Goal: Transaction & Acquisition: Purchase product/service

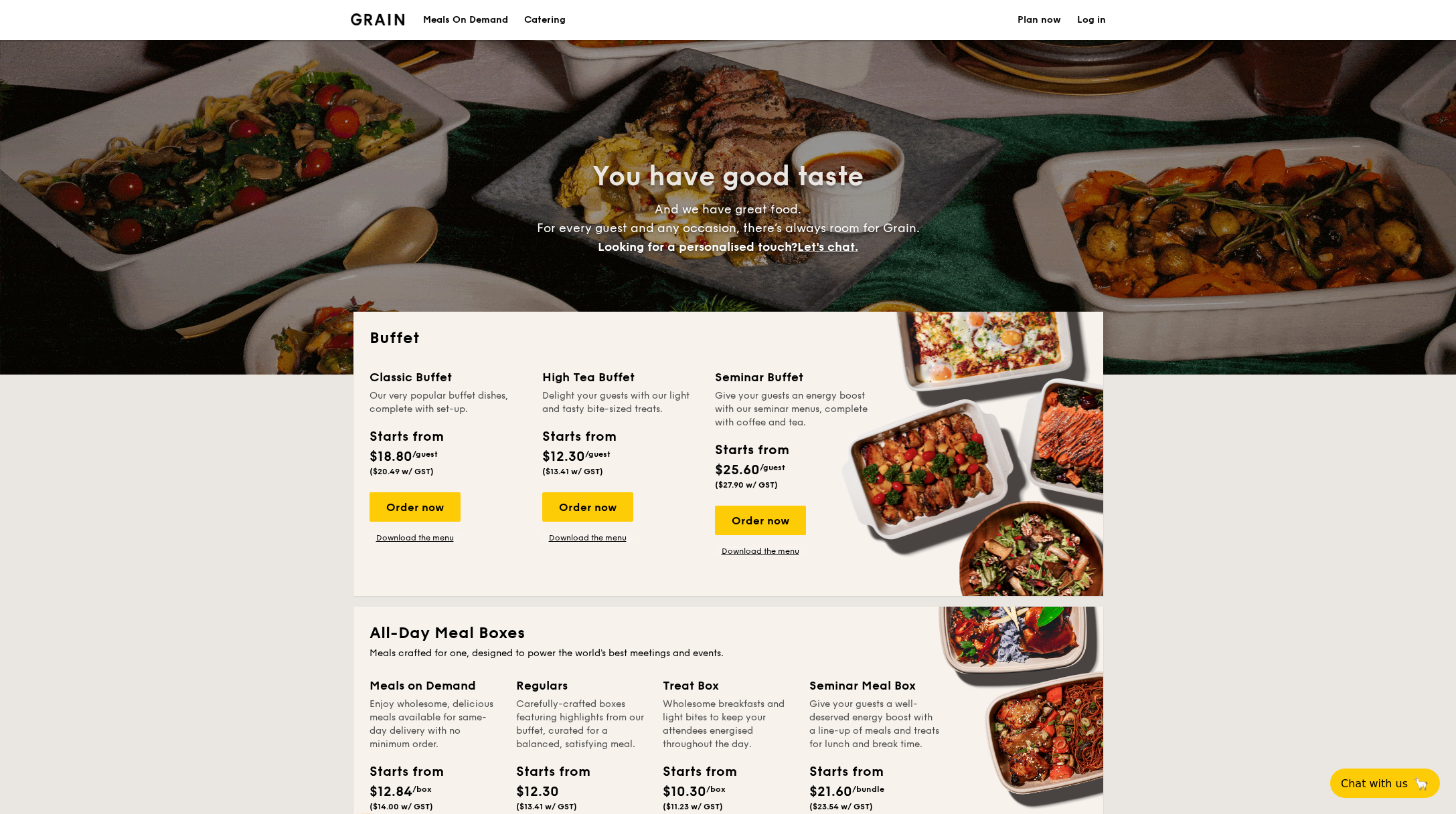
select select
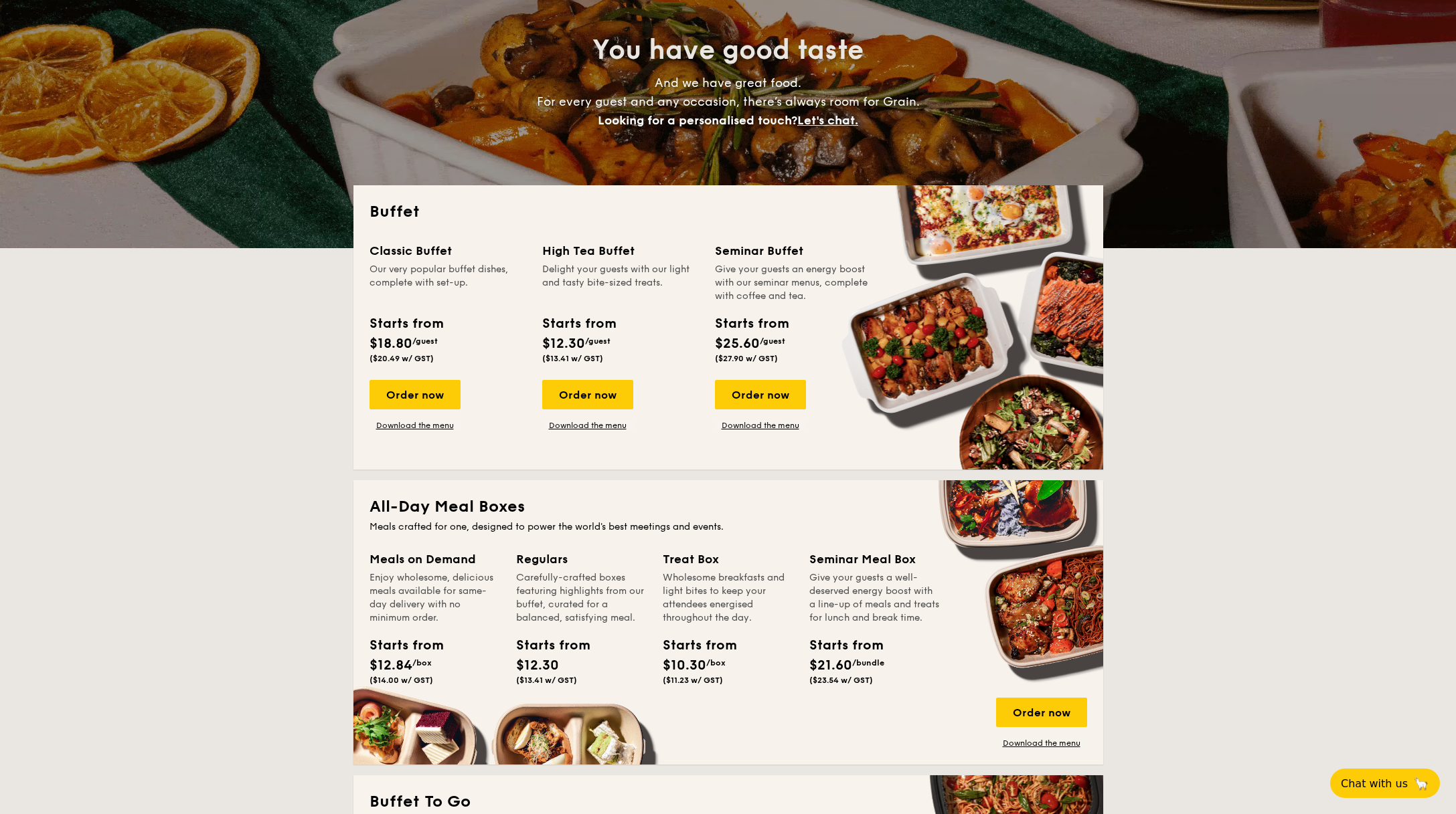
scroll to position [152, 0]
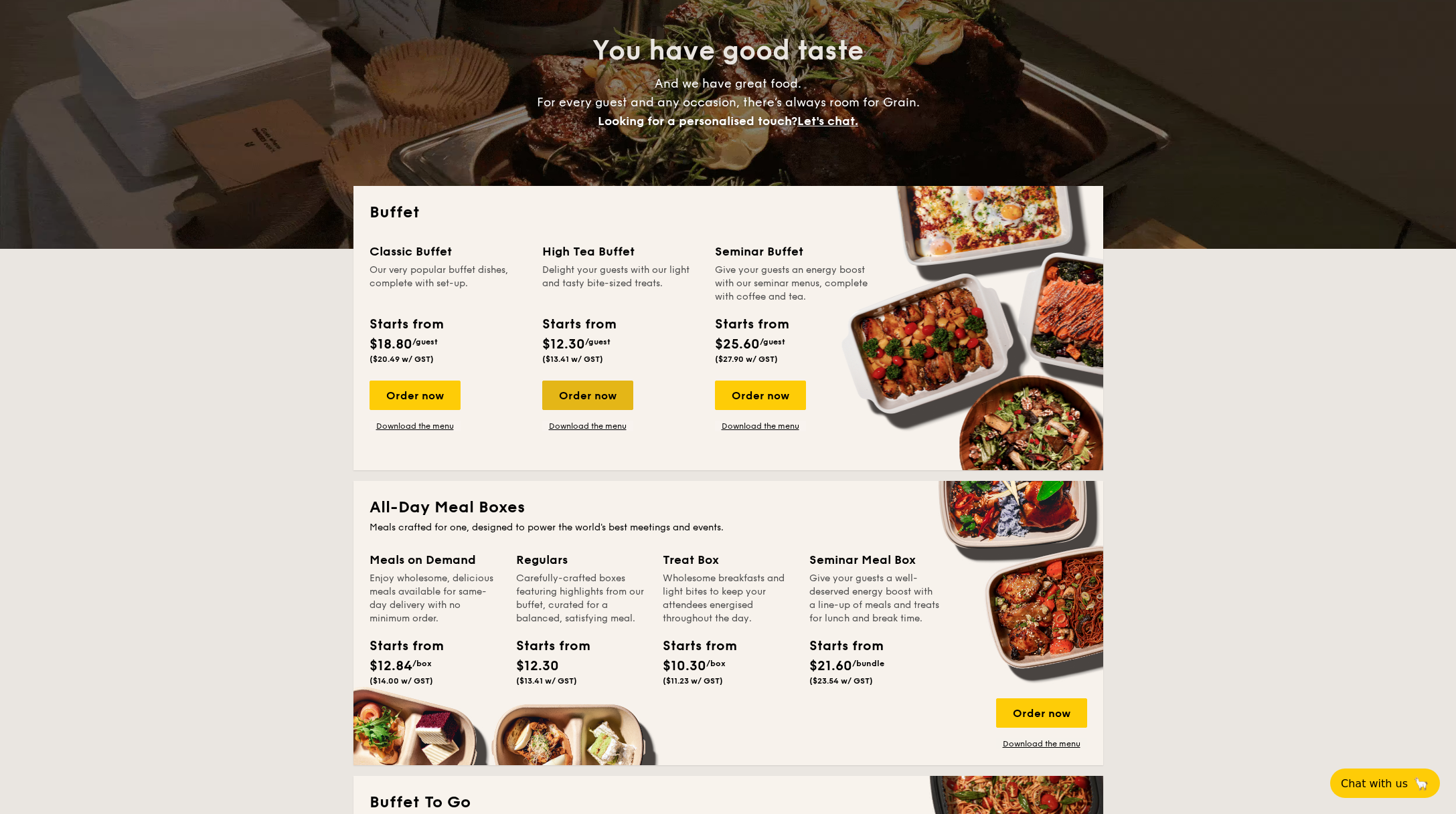
click at [596, 403] on div "Order now" at bounding box center [588, 395] width 91 height 30
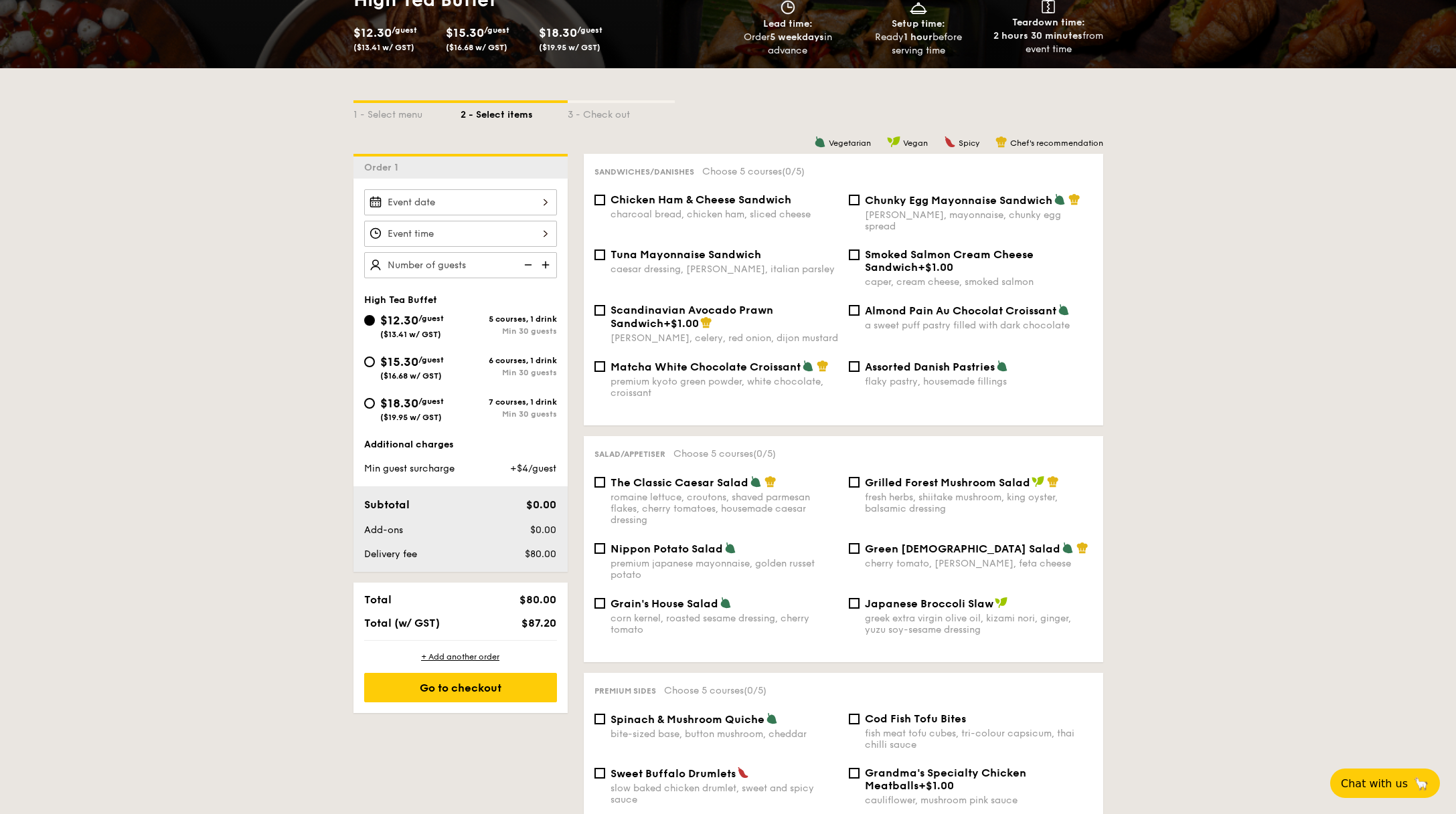
scroll to position [251, 0]
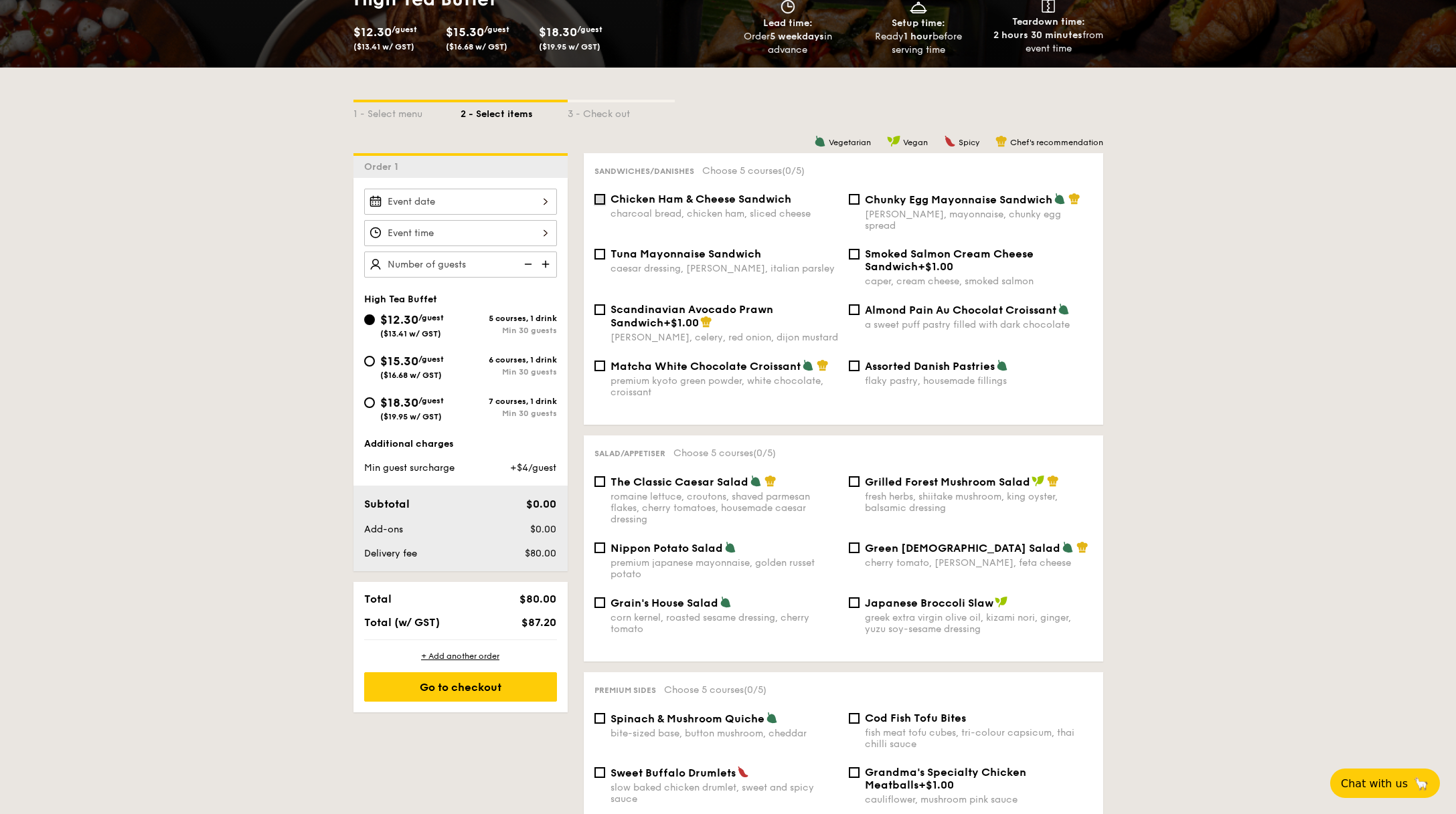
click at [597, 203] on input "Chicken Ham & Cheese Sandwich charcoal bread, chicken ham, sliced cheese" at bounding box center [599, 199] width 11 height 11
checkbox input "true"
click at [599, 249] on input "Tuna Mayonnaise Sandwich caesar dressing, [GEOGRAPHIC_DATA], italian parsley" at bounding box center [599, 254] width 11 height 11
checkbox input "true"
click at [854, 361] on input "Assorted Danish Pastries flaky pastry, housemade fillings" at bounding box center [854, 366] width 11 height 11
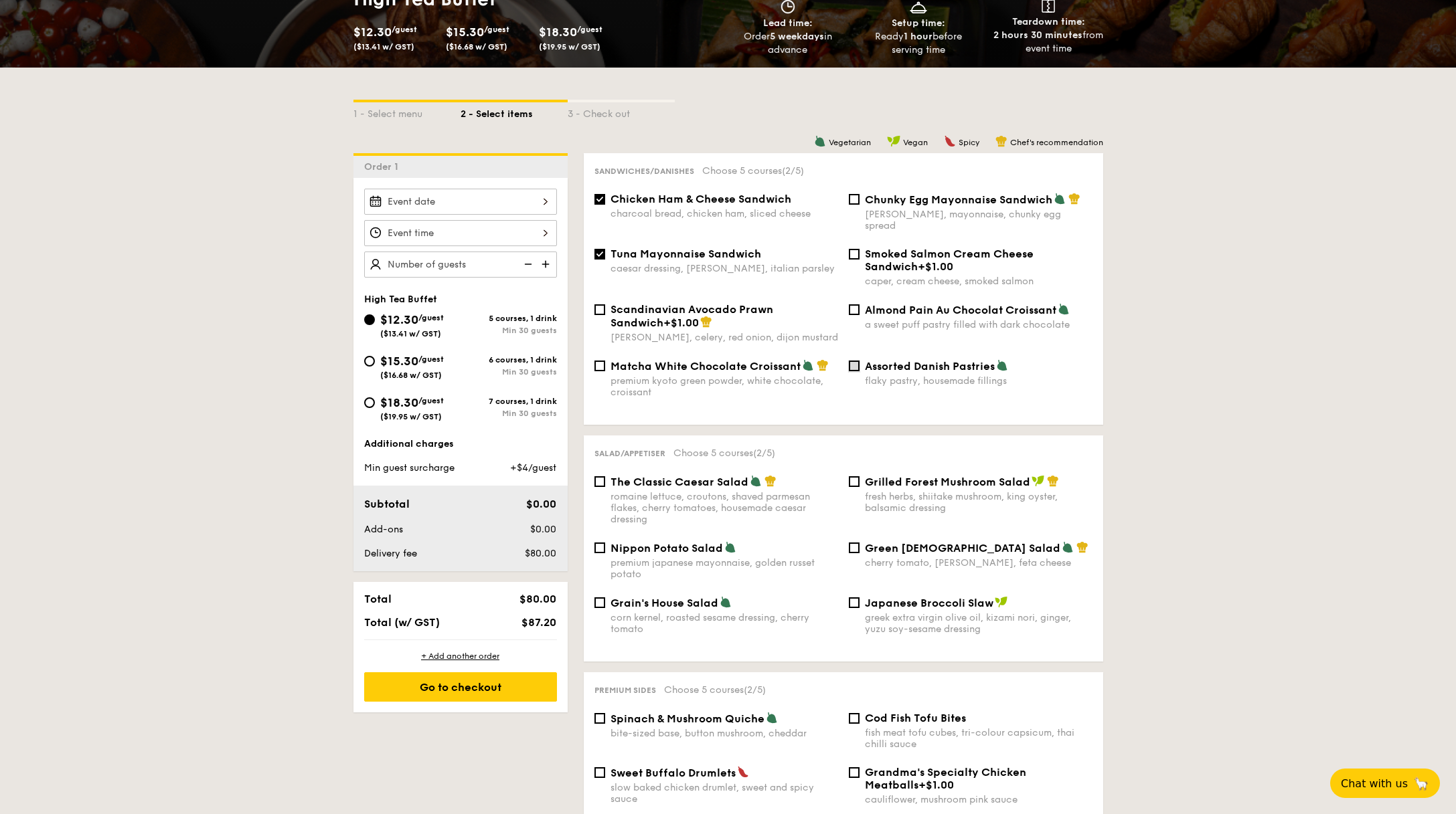
checkbox input "true"
click at [547, 263] on img at bounding box center [547, 265] width 20 height 26
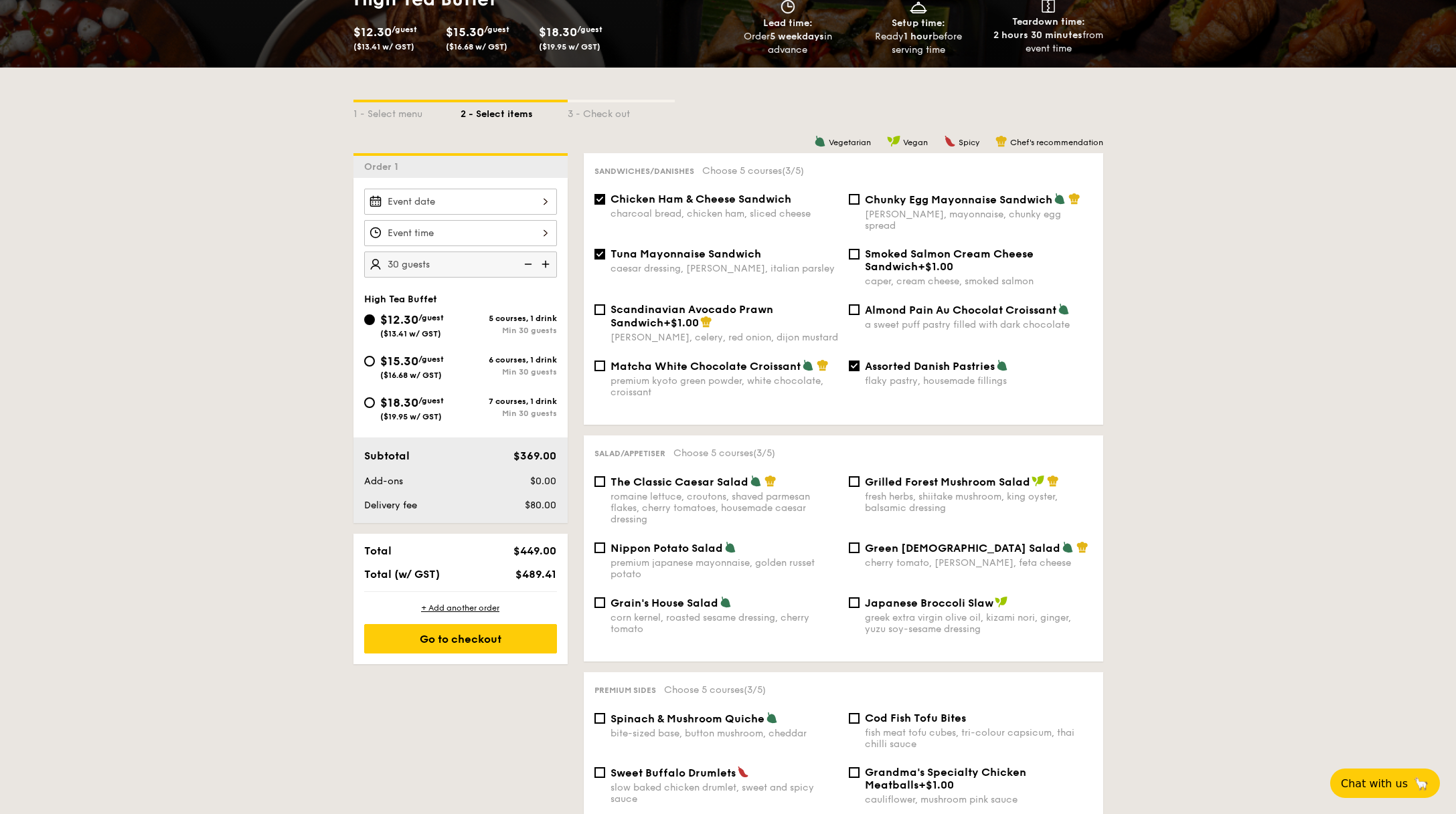
click at [531, 265] on img at bounding box center [527, 265] width 20 height 26
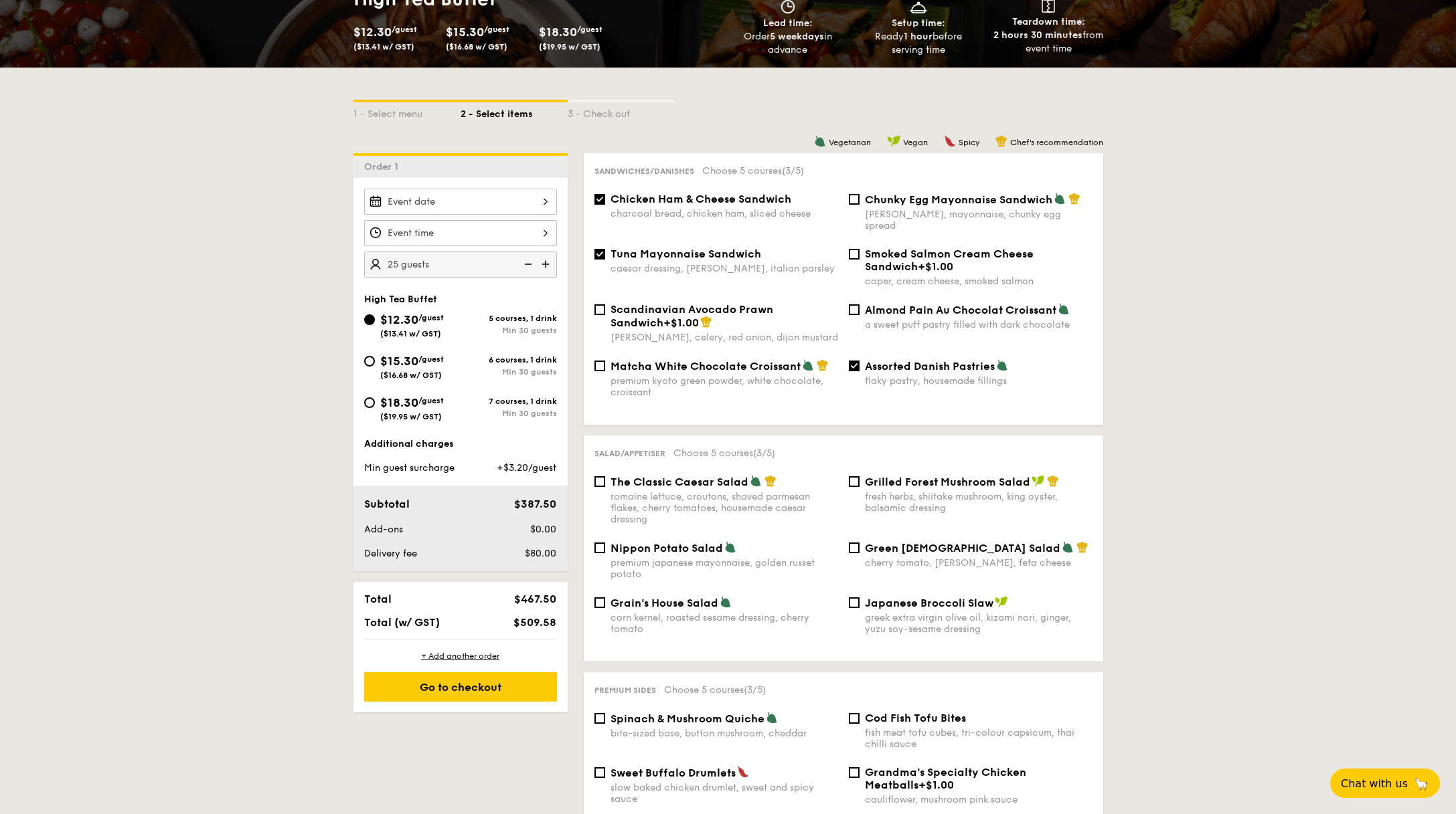
click at [531, 265] on img at bounding box center [527, 265] width 20 height 26
type input "20 guests"
click at [531, 265] on img at bounding box center [527, 265] width 20 height 26
click at [530, 266] on img at bounding box center [527, 265] width 20 height 26
click at [529, 264] on img at bounding box center [527, 265] width 20 height 26
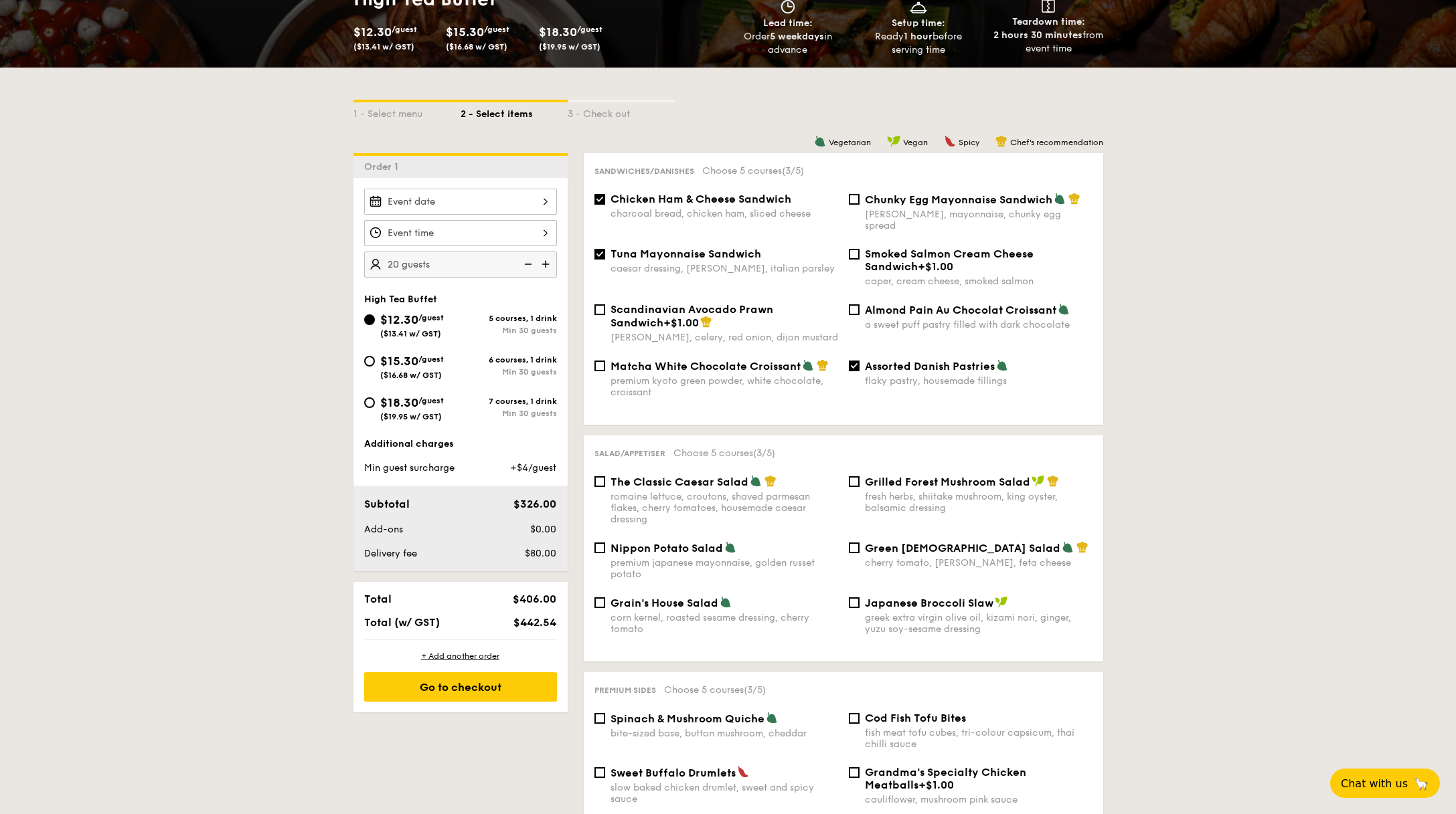
click at [529, 264] on img at bounding box center [527, 265] width 20 height 26
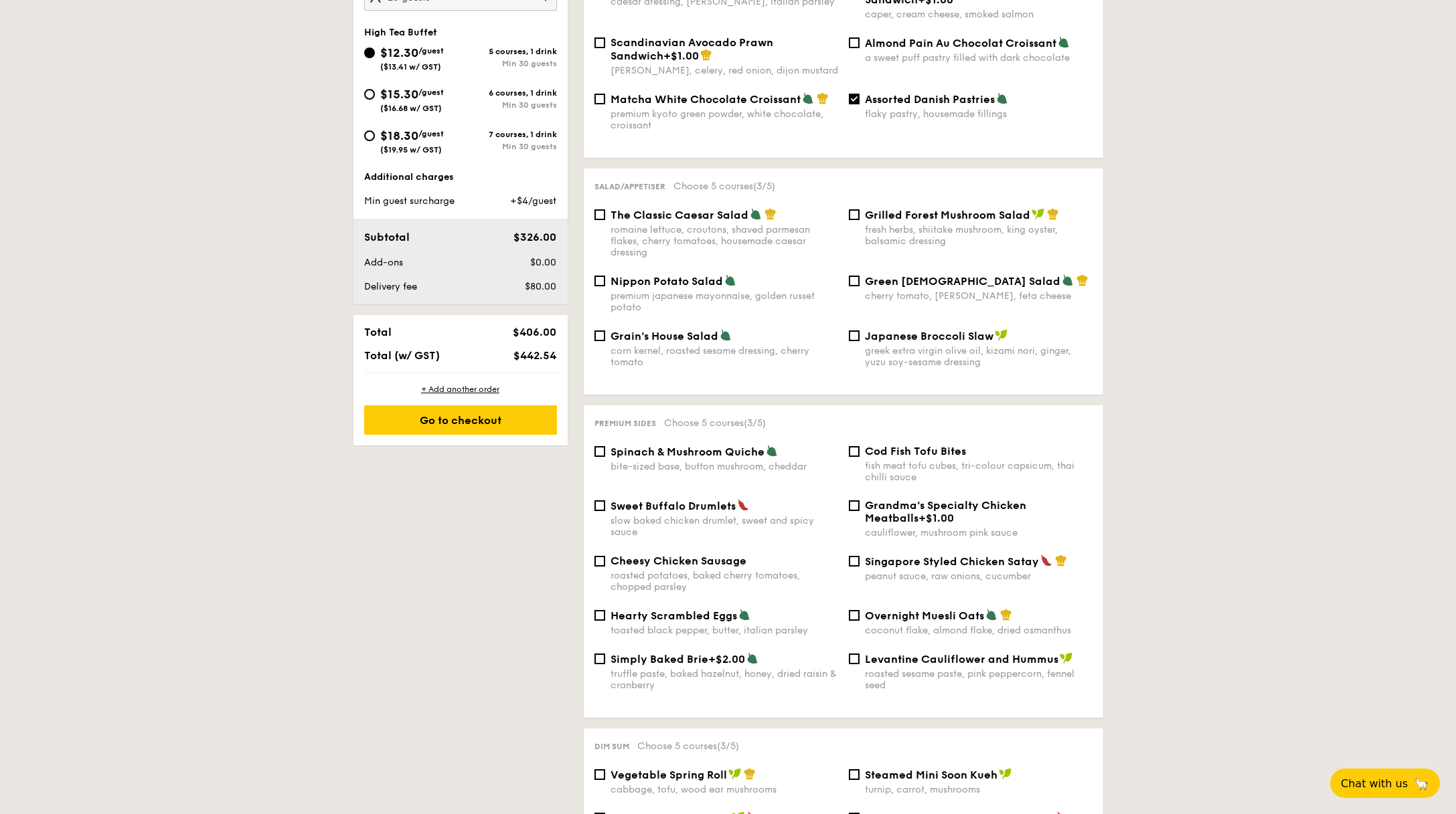
scroll to position [227, 0]
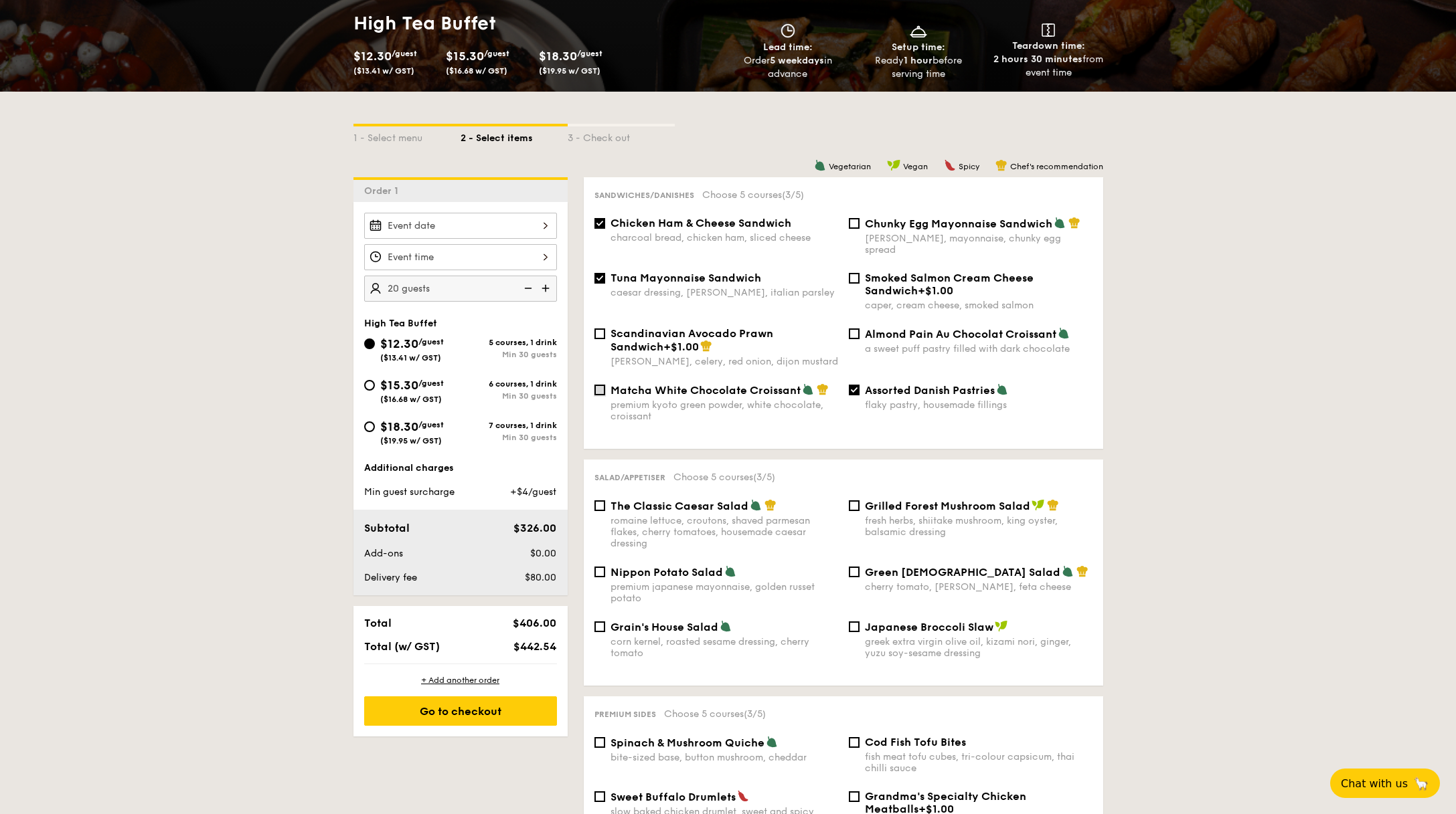
click at [601, 384] on input "Matcha White Chocolate Croissant premium kyoto green powder, white chocolate, c…" at bounding box center [599, 389] width 11 height 11
checkbox input "true"
click at [853, 221] on input "Chunky Egg Mayonnaise Sandwich dijon mustard, mayonnaise, chunky egg spread" at bounding box center [854, 223] width 11 height 11
checkbox input "true"
click at [858, 501] on input "Grilled Forest Mushroom Salad fresh herbs, shiitake mushroom, king oyster, bals…" at bounding box center [854, 506] width 11 height 11
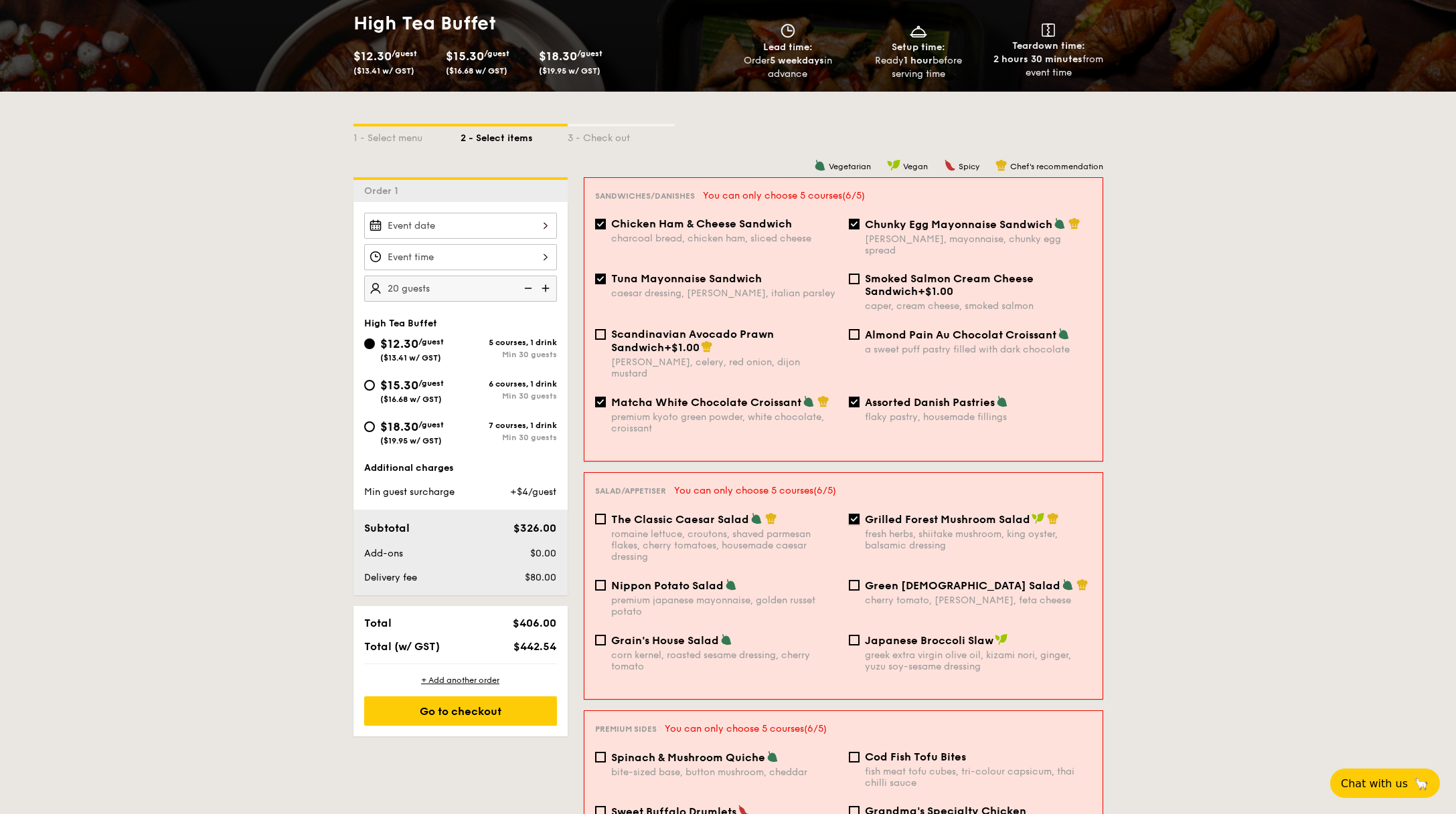
click at [855, 514] on input "Grilled Forest Mushroom Salad fresh herbs, shiitake mushroom, king oyster, bals…" at bounding box center [854, 519] width 11 height 11
checkbox input "false"
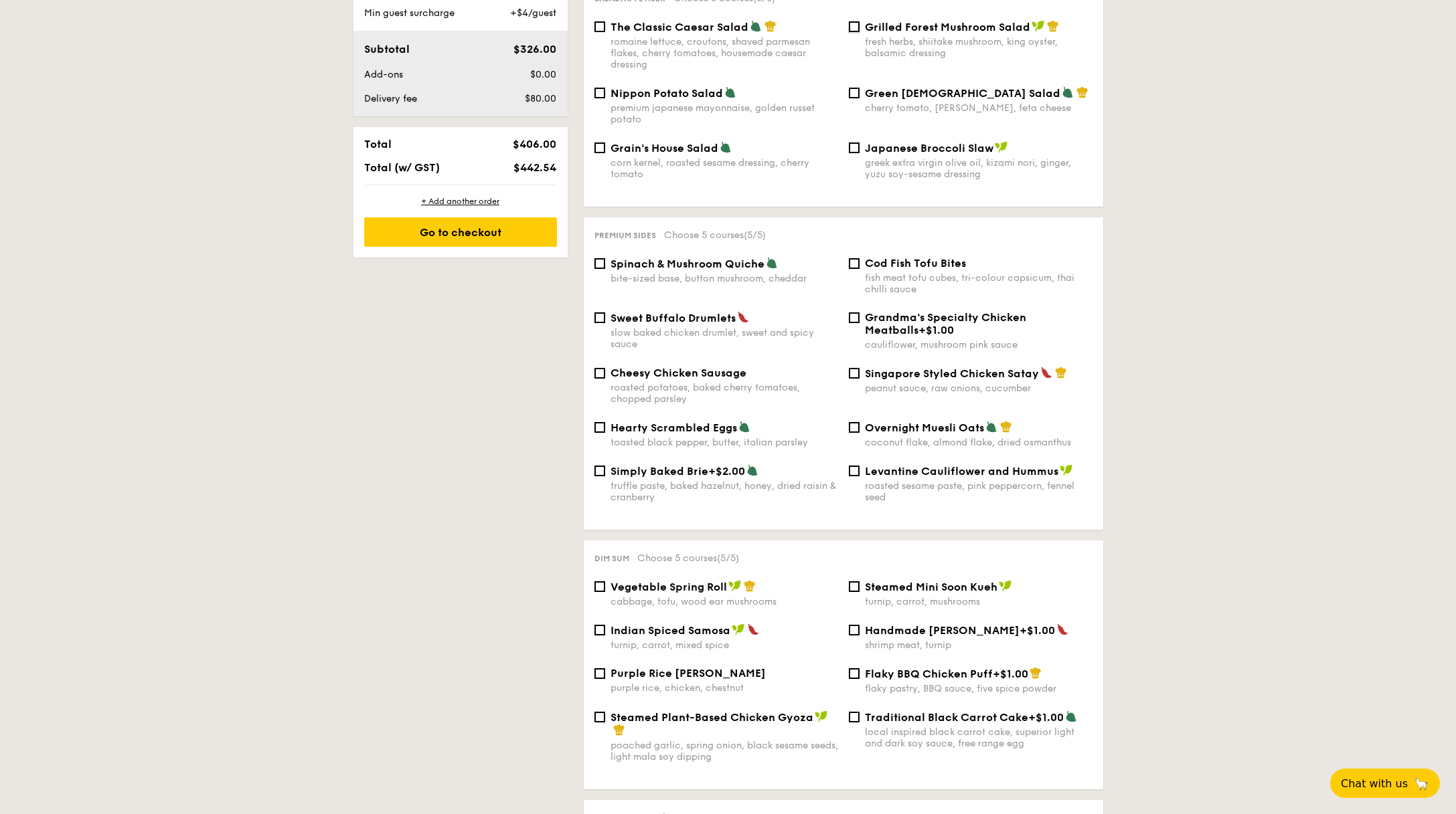
scroll to position [568, 0]
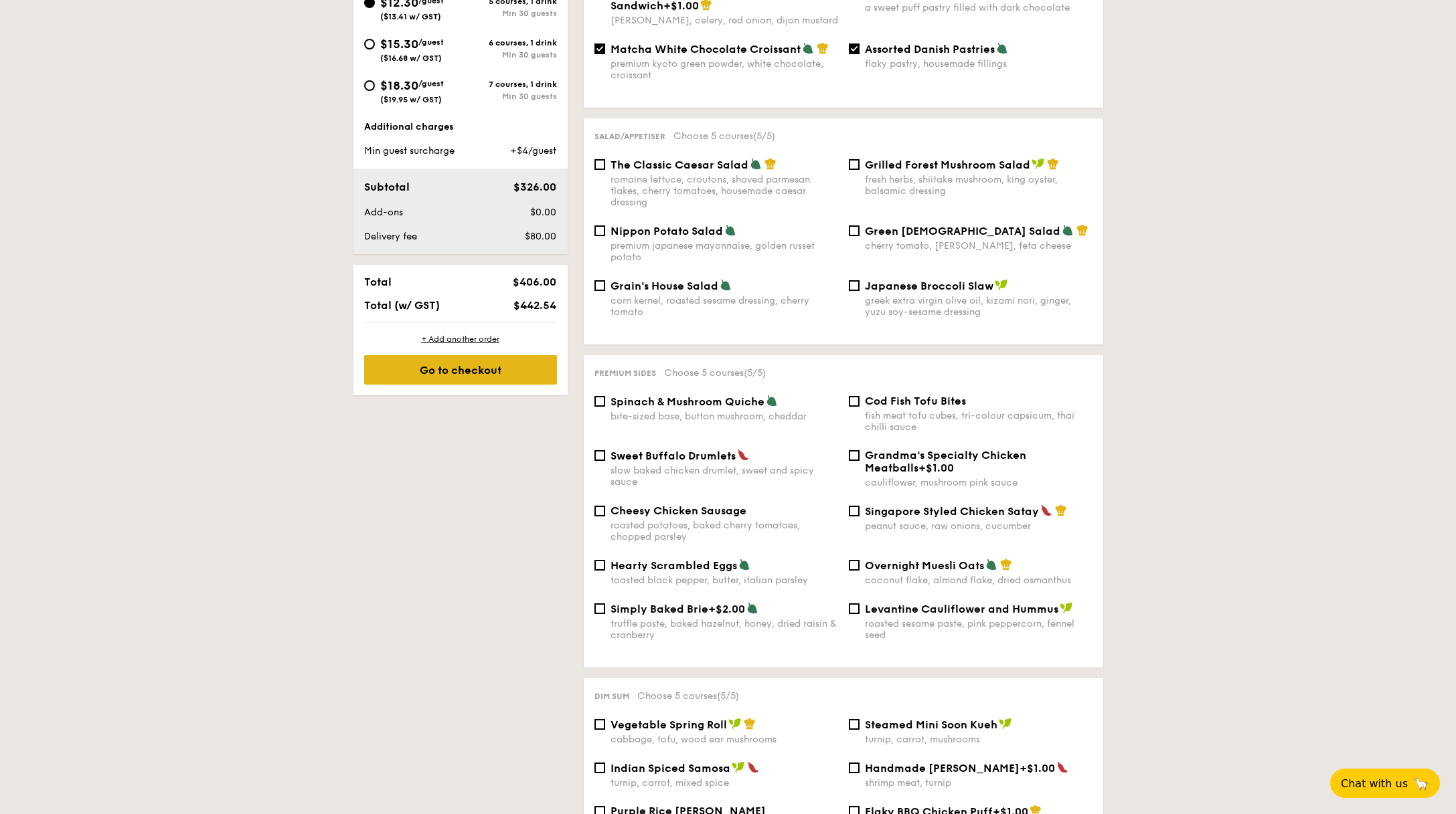
click at [493, 372] on div "Go to checkout" at bounding box center [460, 370] width 193 height 30
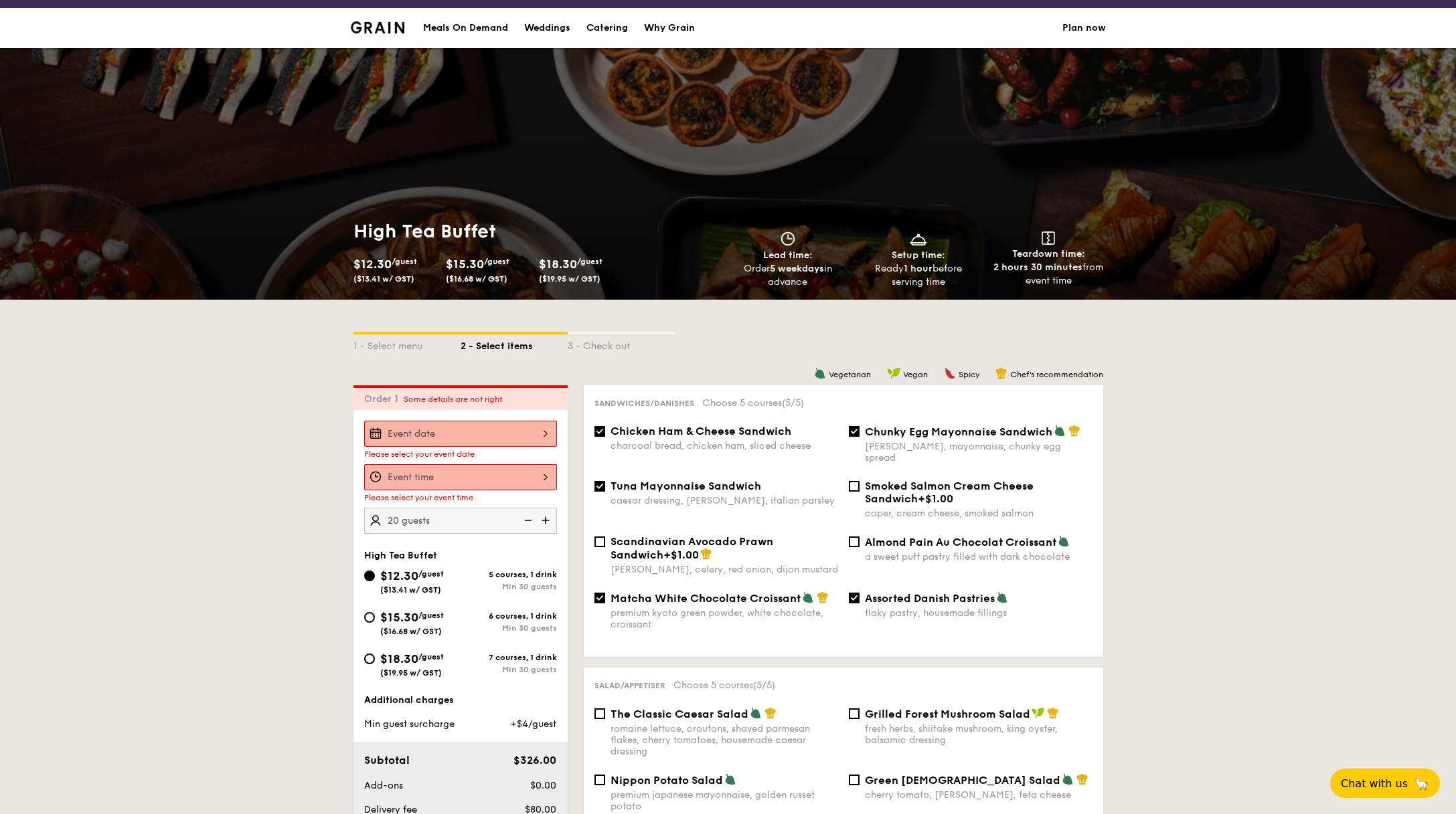
scroll to position [0, 0]
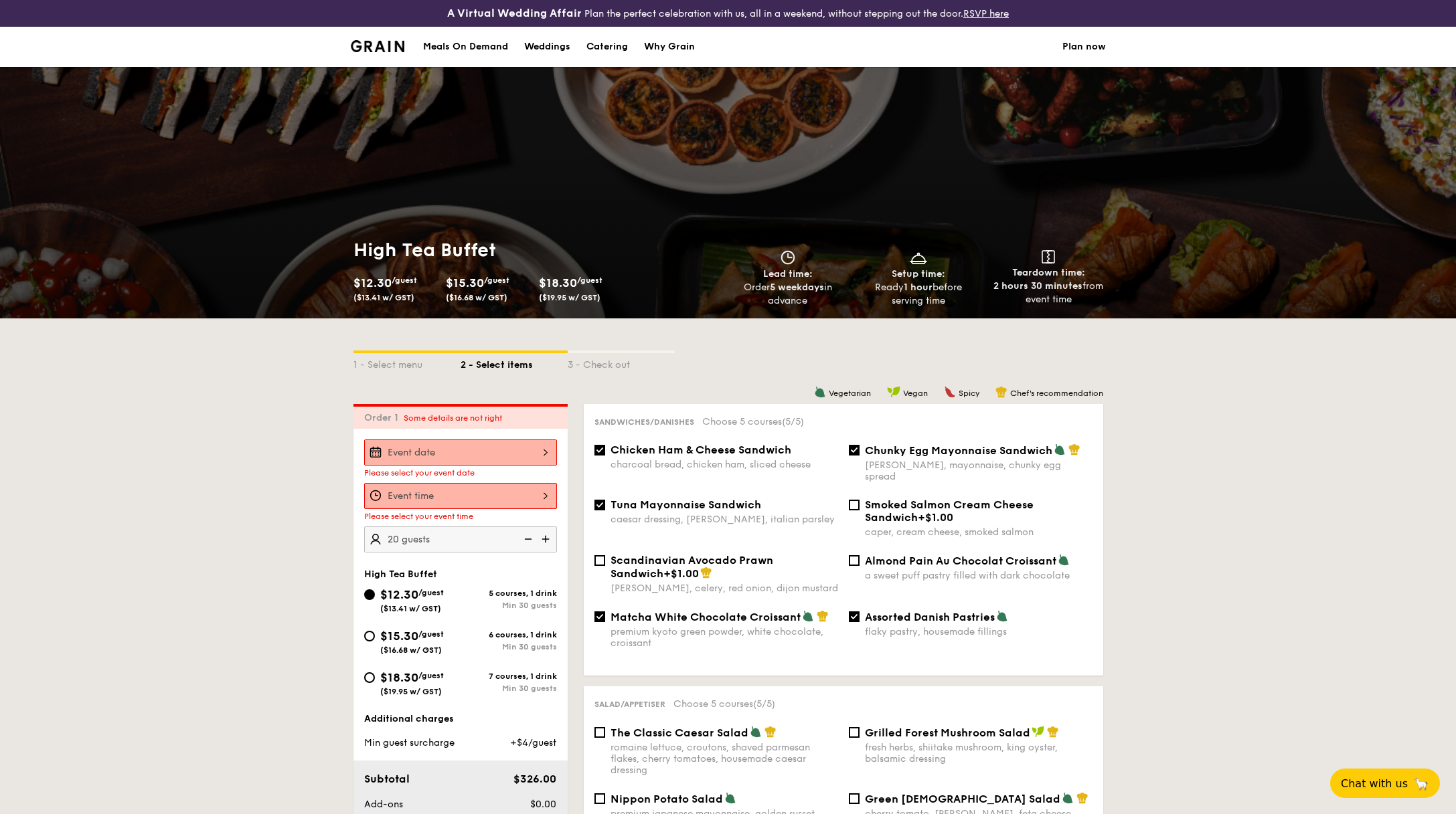
click at [533, 455] on div at bounding box center [460, 452] width 193 height 26
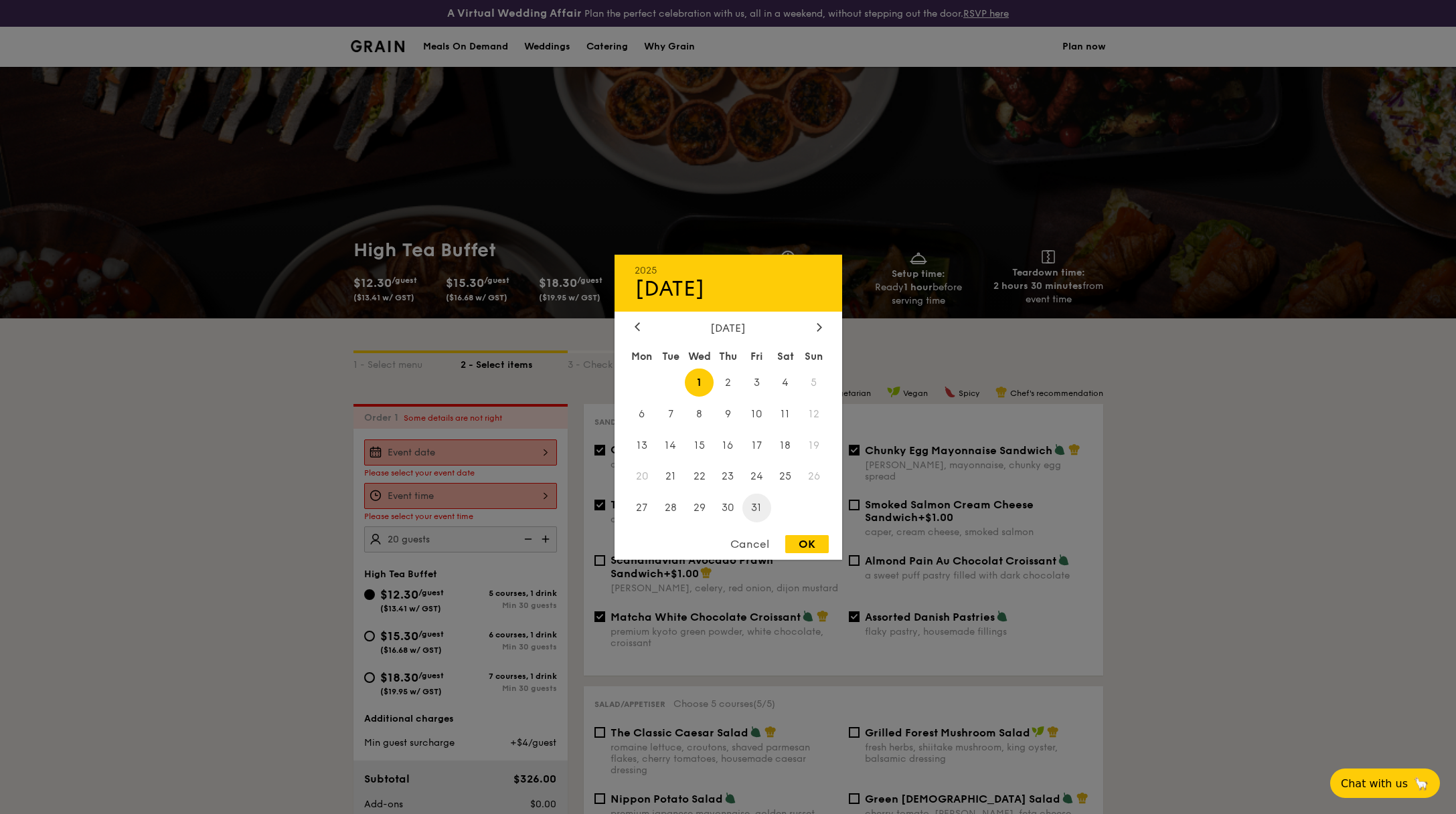
click at [752, 504] on span "31" at bounding box center [756, 508] width 29 height 29
click at [512, 490] on div at bounding box center [728, 407] width 1456 height 814
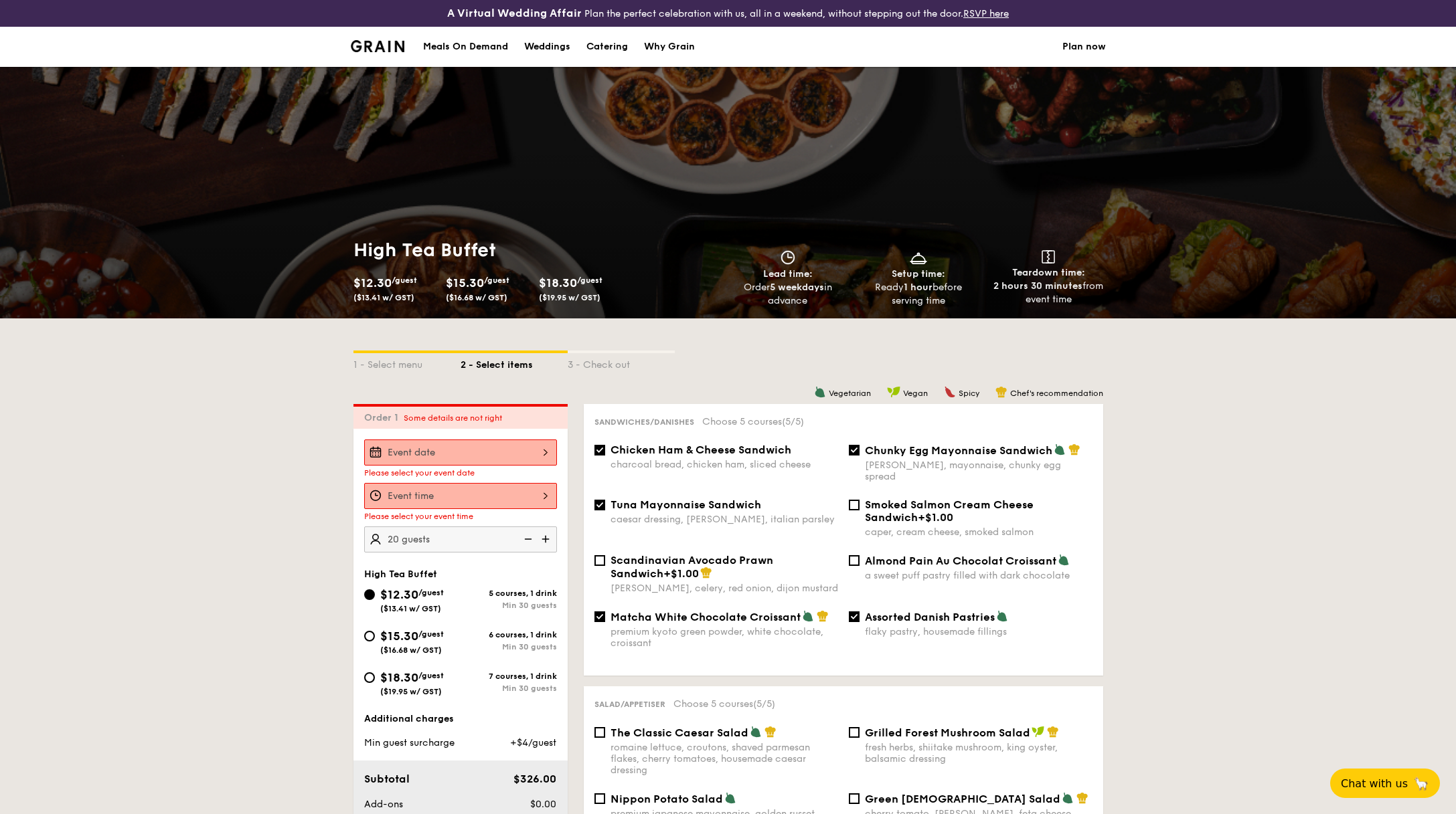
click at [514, 493] on div at bounding box center [460, 496] width 193 height 26
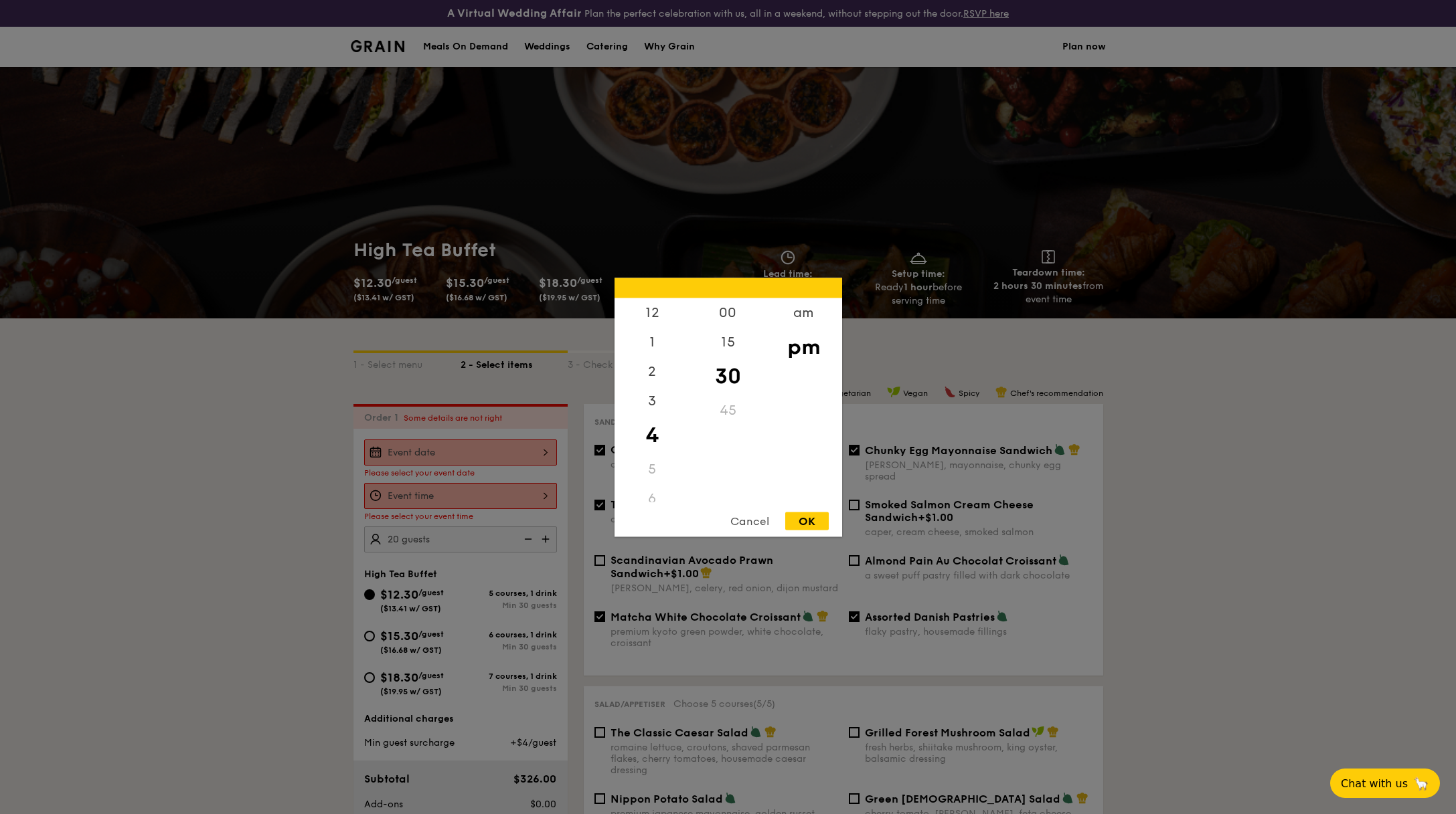
click at [808, 518] on div "OK" at bounding box center [807, 521] width 43 height 18
type input "4:30PM"
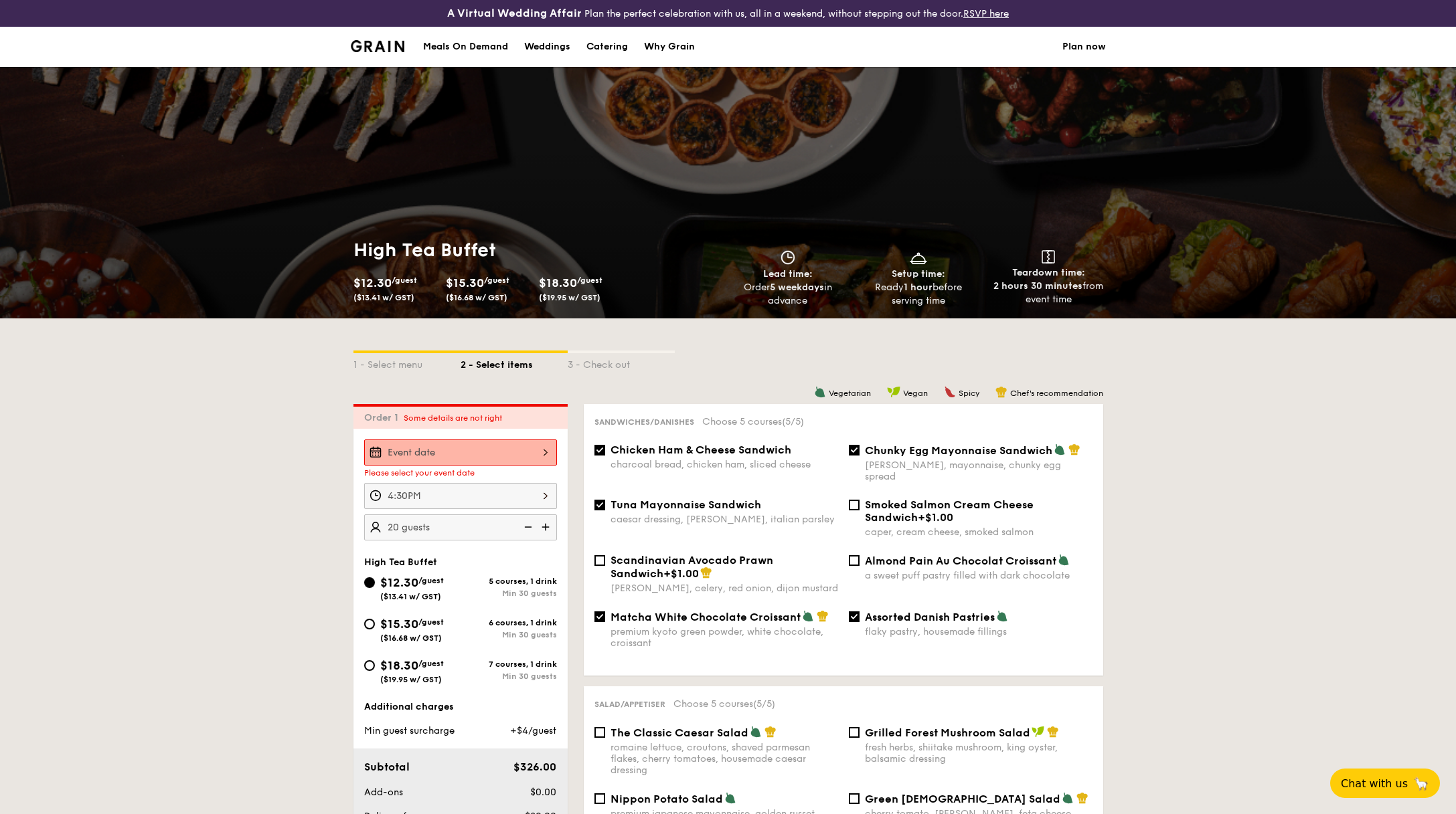
click at [507, 453] on div at bounding box center [460, 452] width 193 height 26
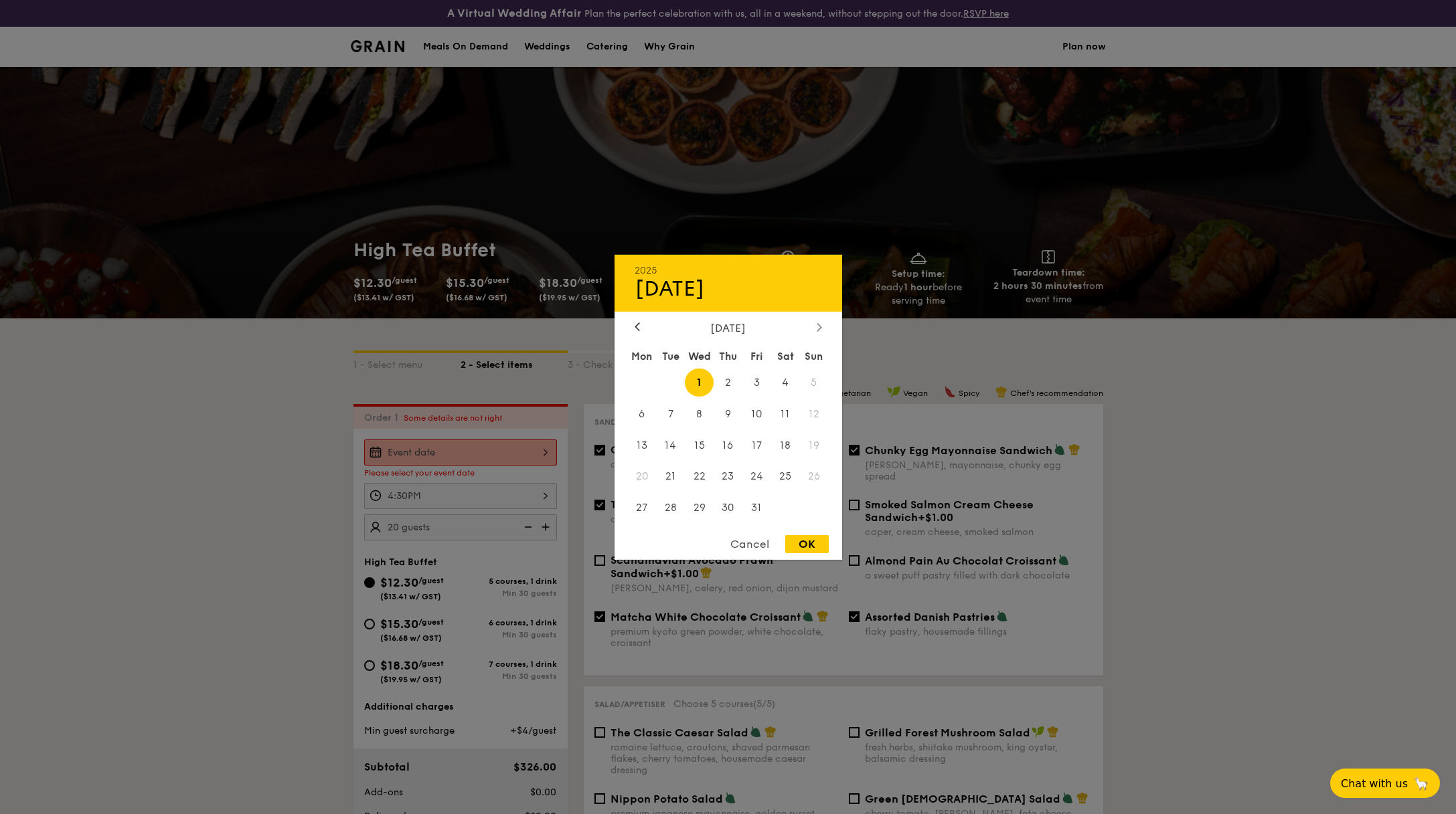
click at [820, 322] on icon at bounding box center [818, 326] width 5 height 9
click at [782, 445] on span "15" at bounding box center [785, 445] width 29 height 29
click at [807, 543] on div "OK" at bounding box center [807, 544] width 43 height 18
type input "[DATE]"
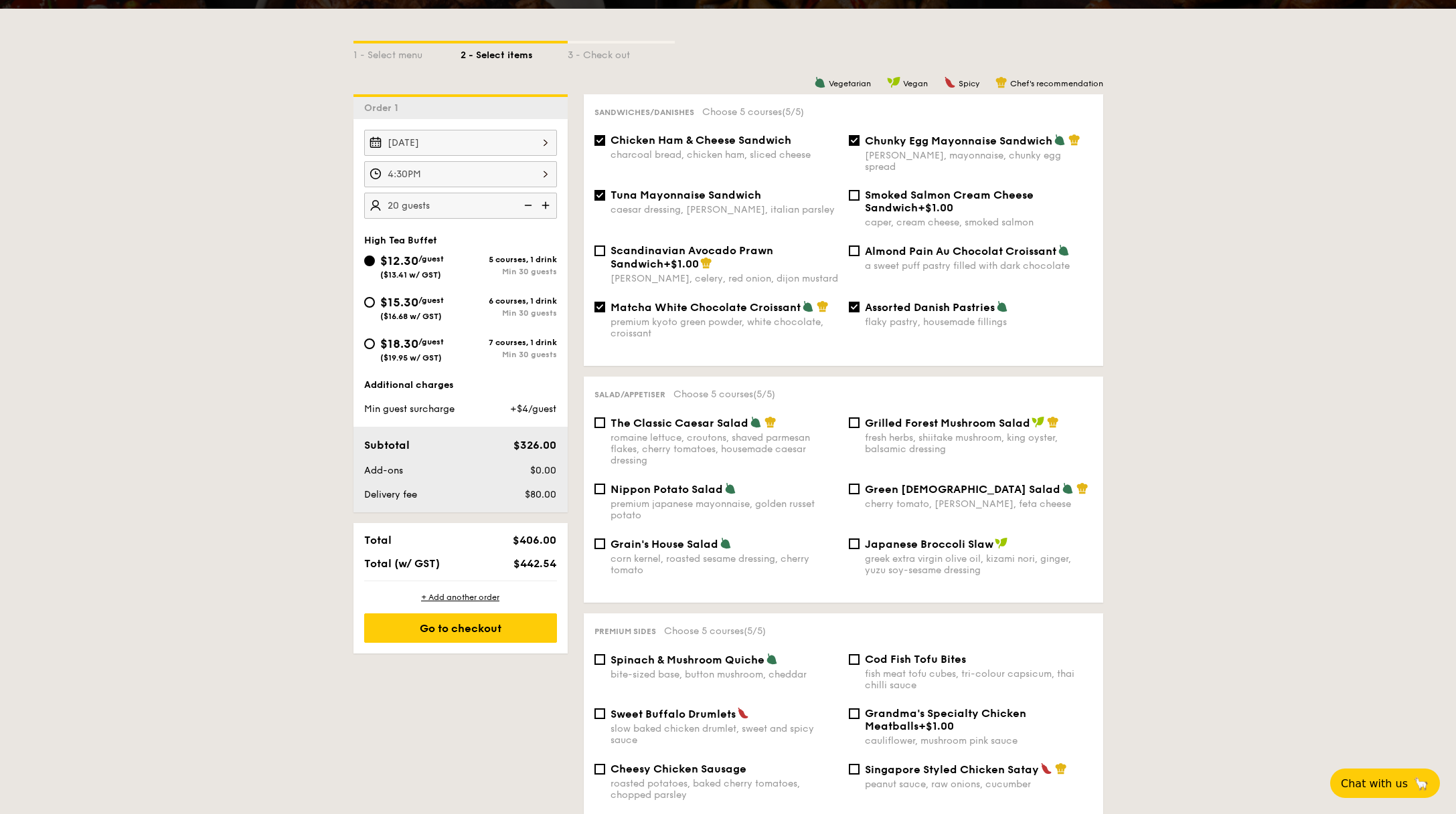
scroll to position [344, 0]
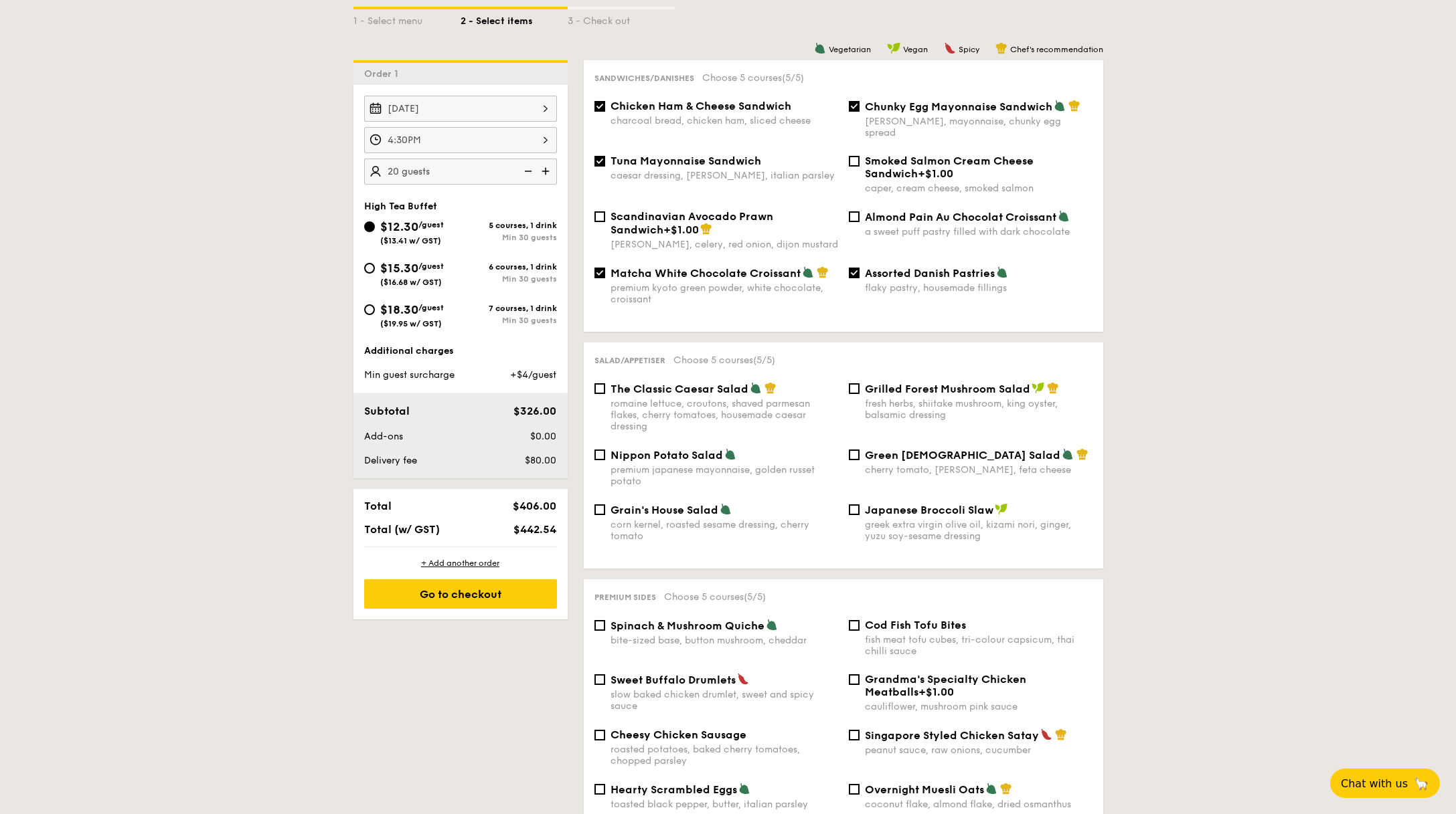
click at [528, 169] on img at bounding box center [527, 172] width 20 height 26
click at [456, 173] on input "20" at bounding box center [460, 172] width 193 height 26
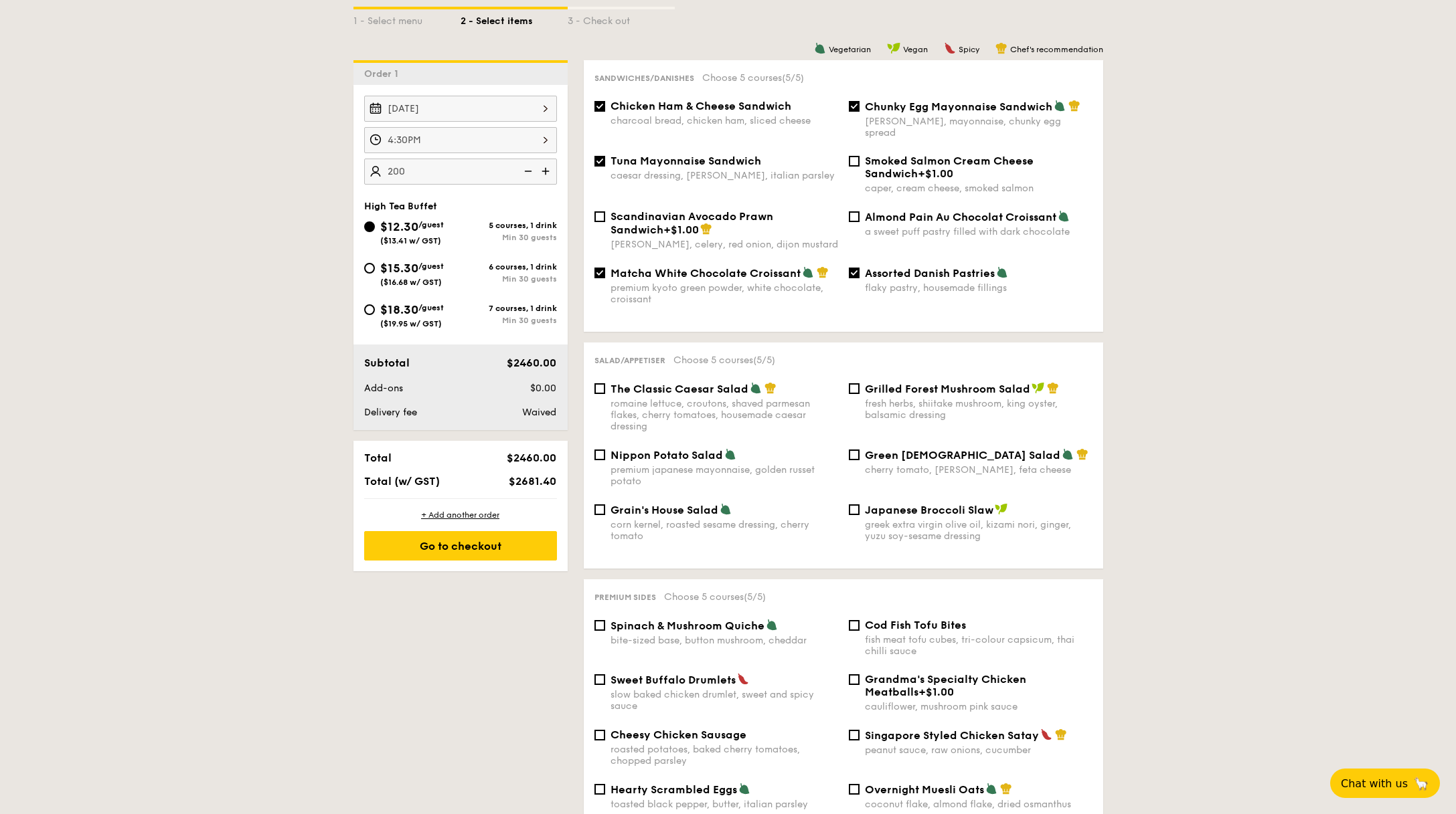
click at [405, 170] on input "200" at bounding box center [460, 172] width 193 height 26
type input "2"
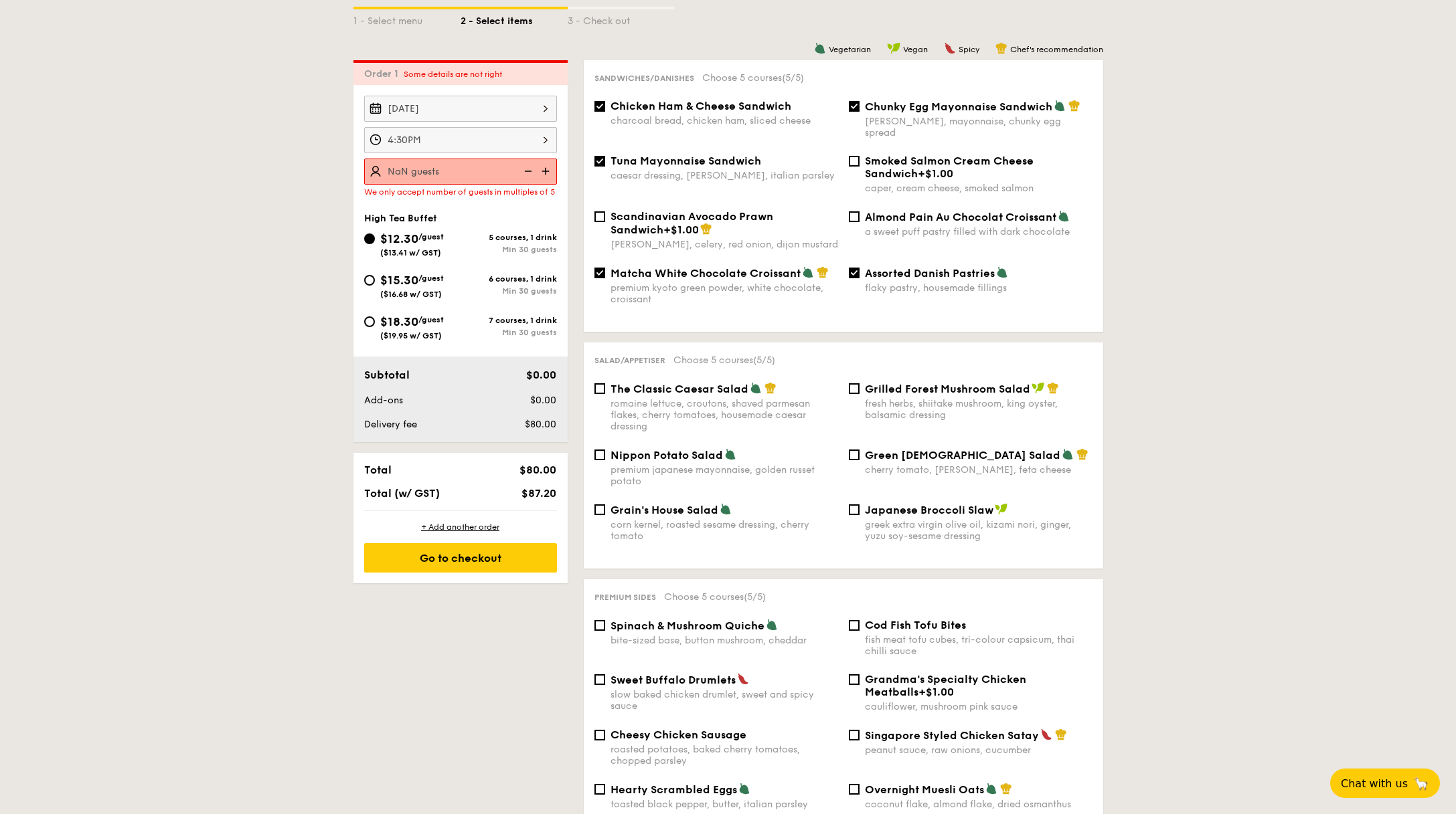
click at [547, 174] on img at bounding box center [547, 172] width 20 height 26
type input "20 guests"
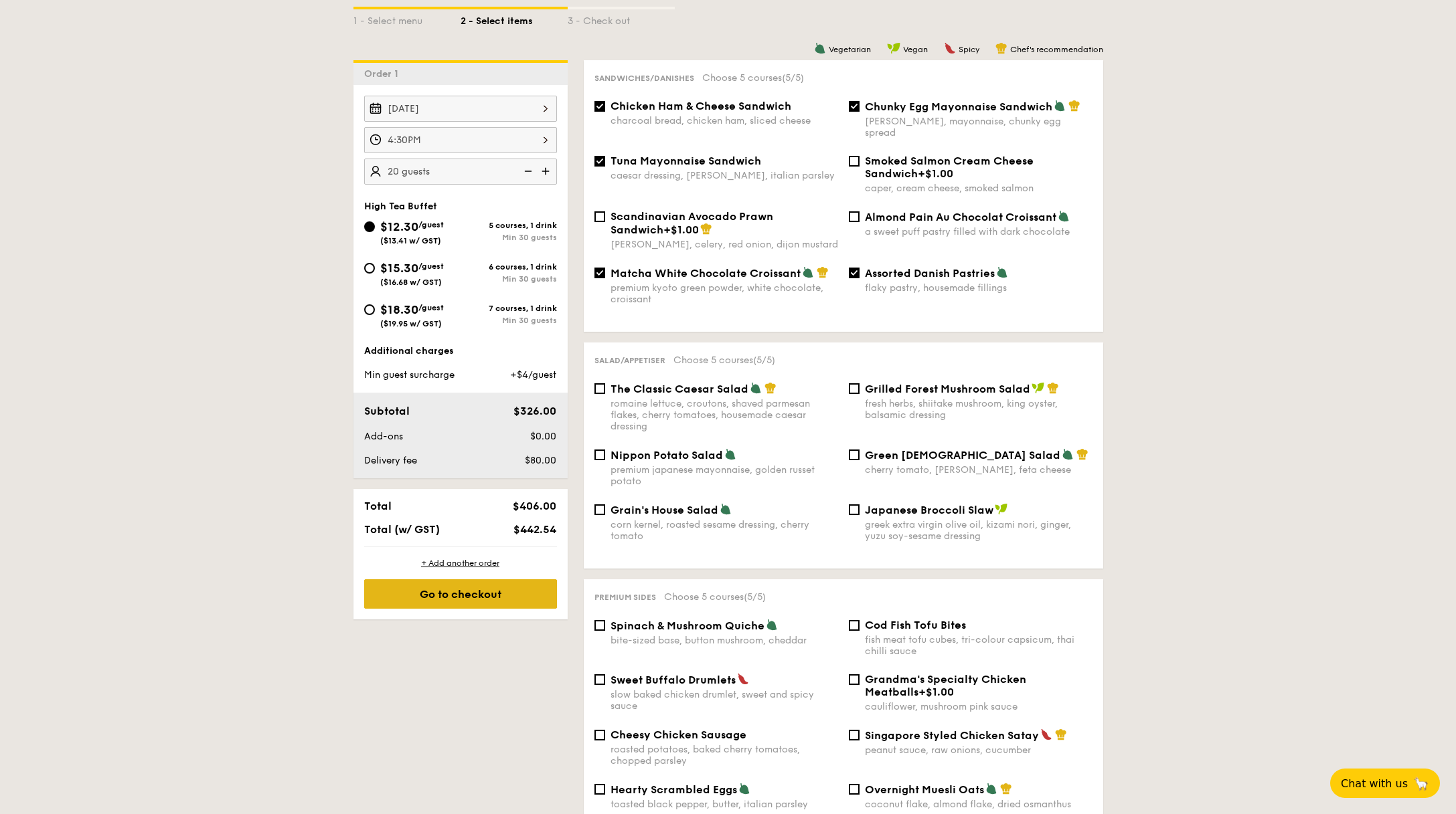
click at [517, 593] on div "Go to checkout" at bounding box center [460, 595] width 193 height 30
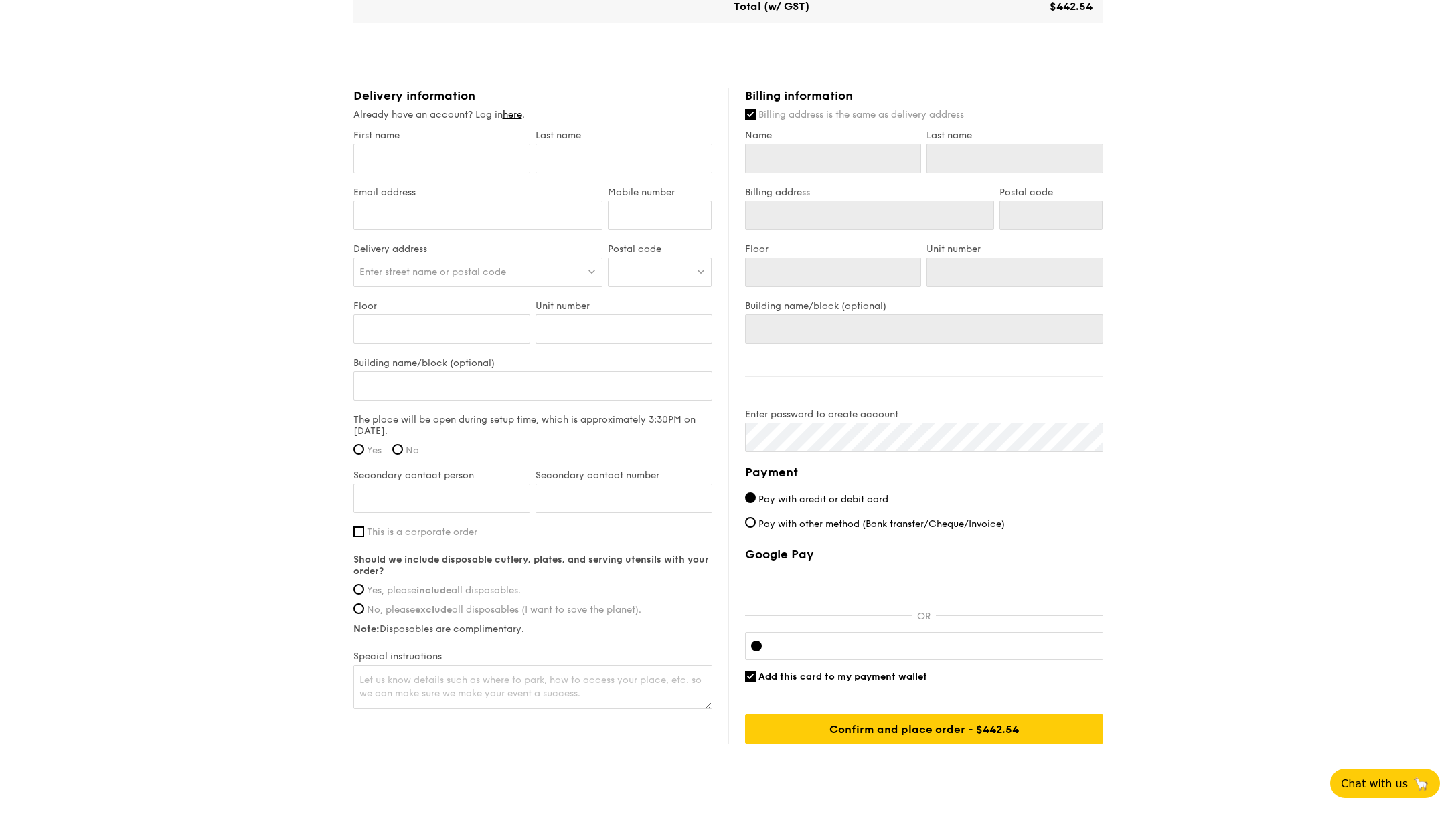
scroll to position [723, 0]
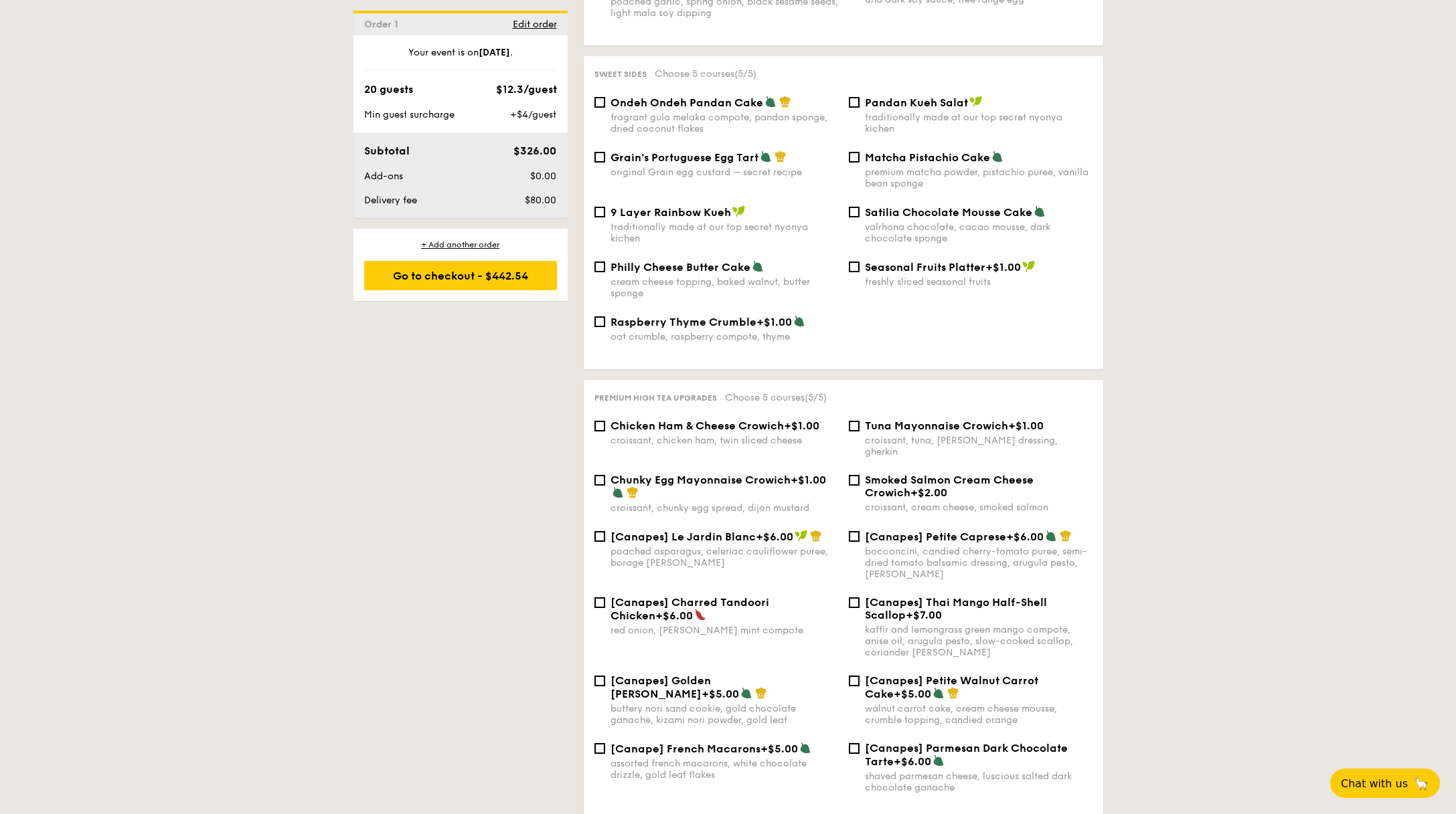
scroll to position [1525, 0]
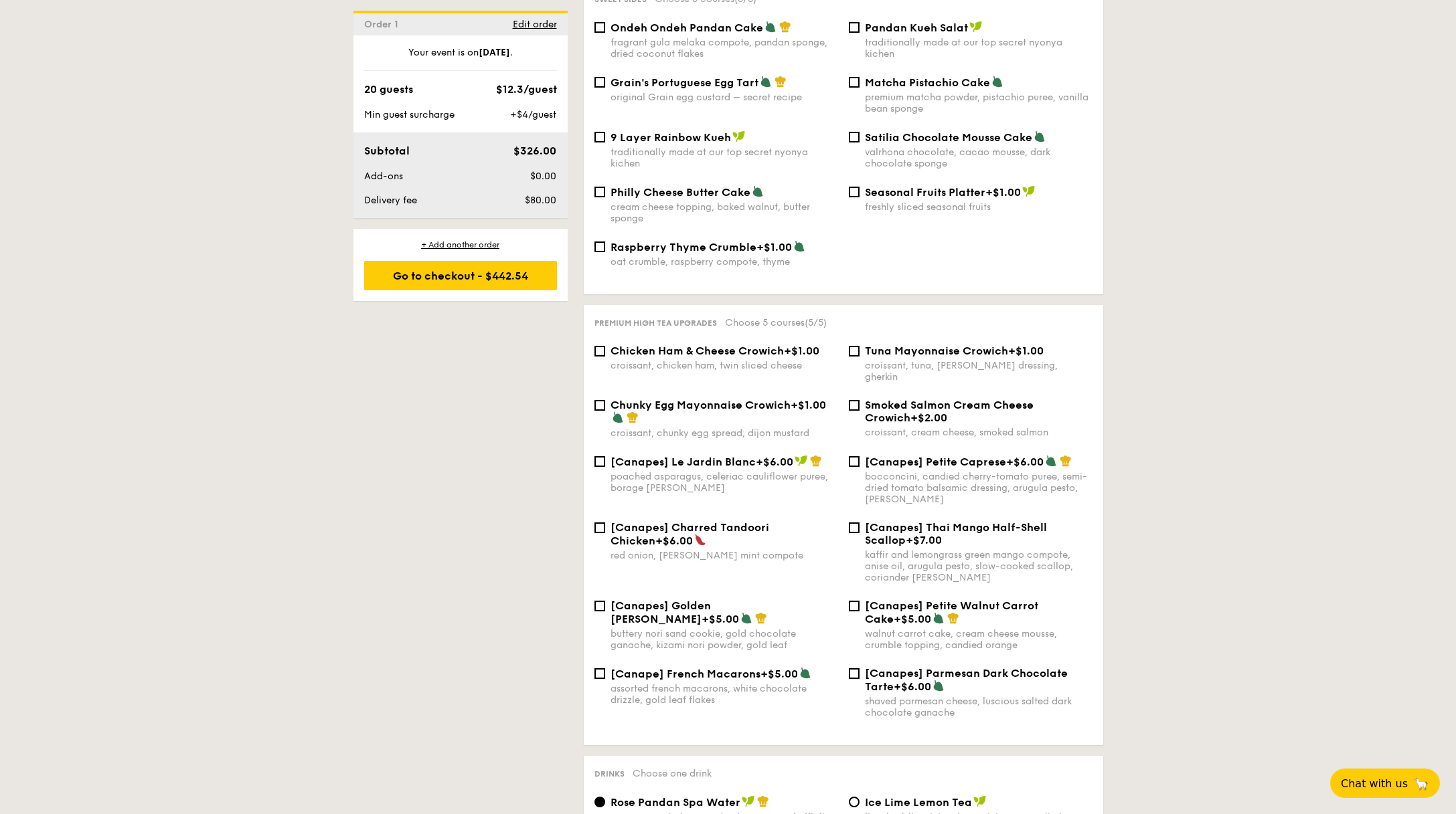
click at [592, 353] on div "Chicken Ham & Cheese Crowich +$1.00 croissant, chicken ham, twin sliced cheese" at bounding box center [716, 358] width 254 height 27
click at [596, 354] on input "Chicken Ham & Cheese Crowich +$1.00 croissant, chicken ham, twin sliced cheese" at bounding box center [599, 351] width 11 height 11
checkbox input "true"
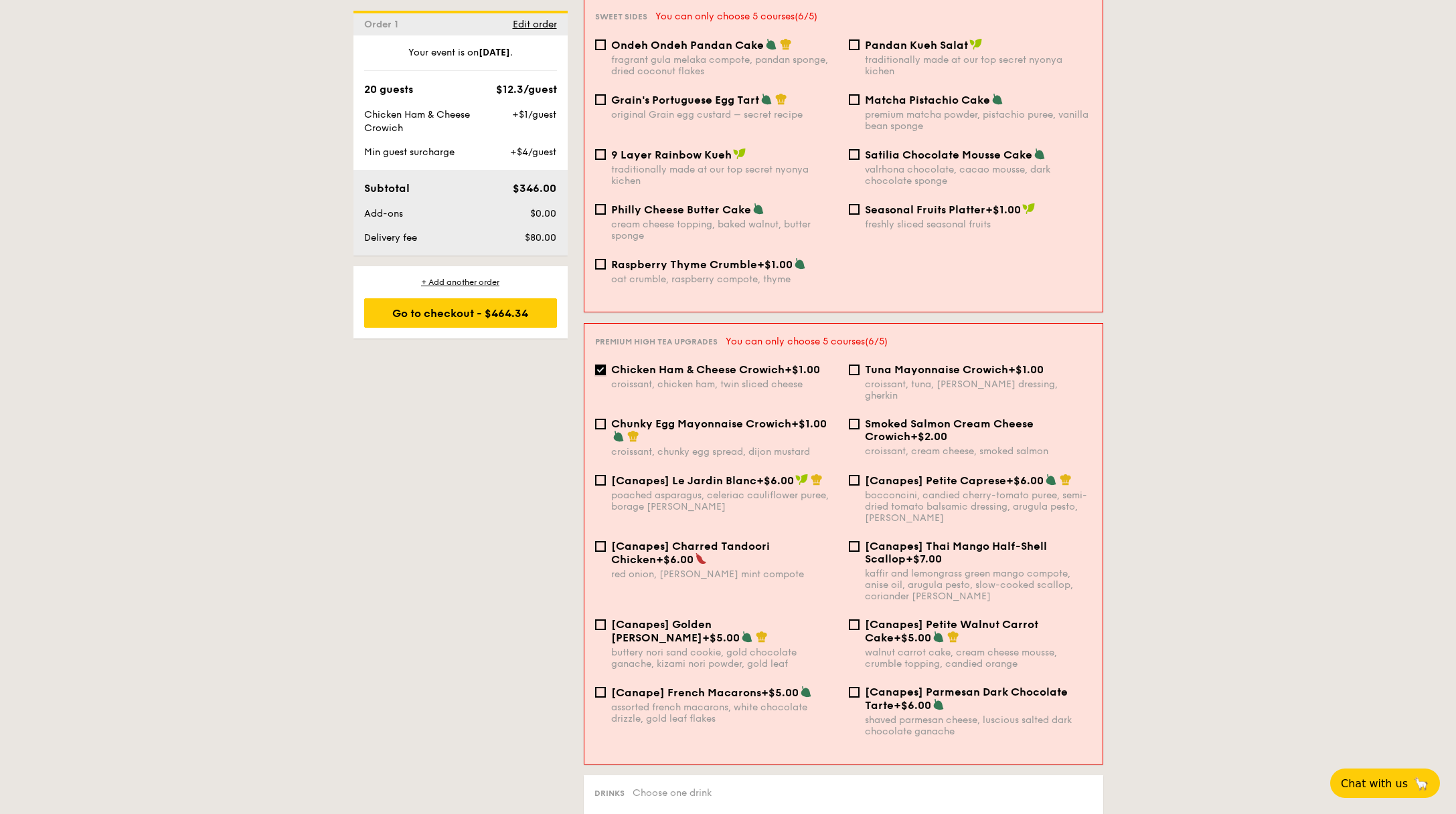
scroll to position [1531, 0]
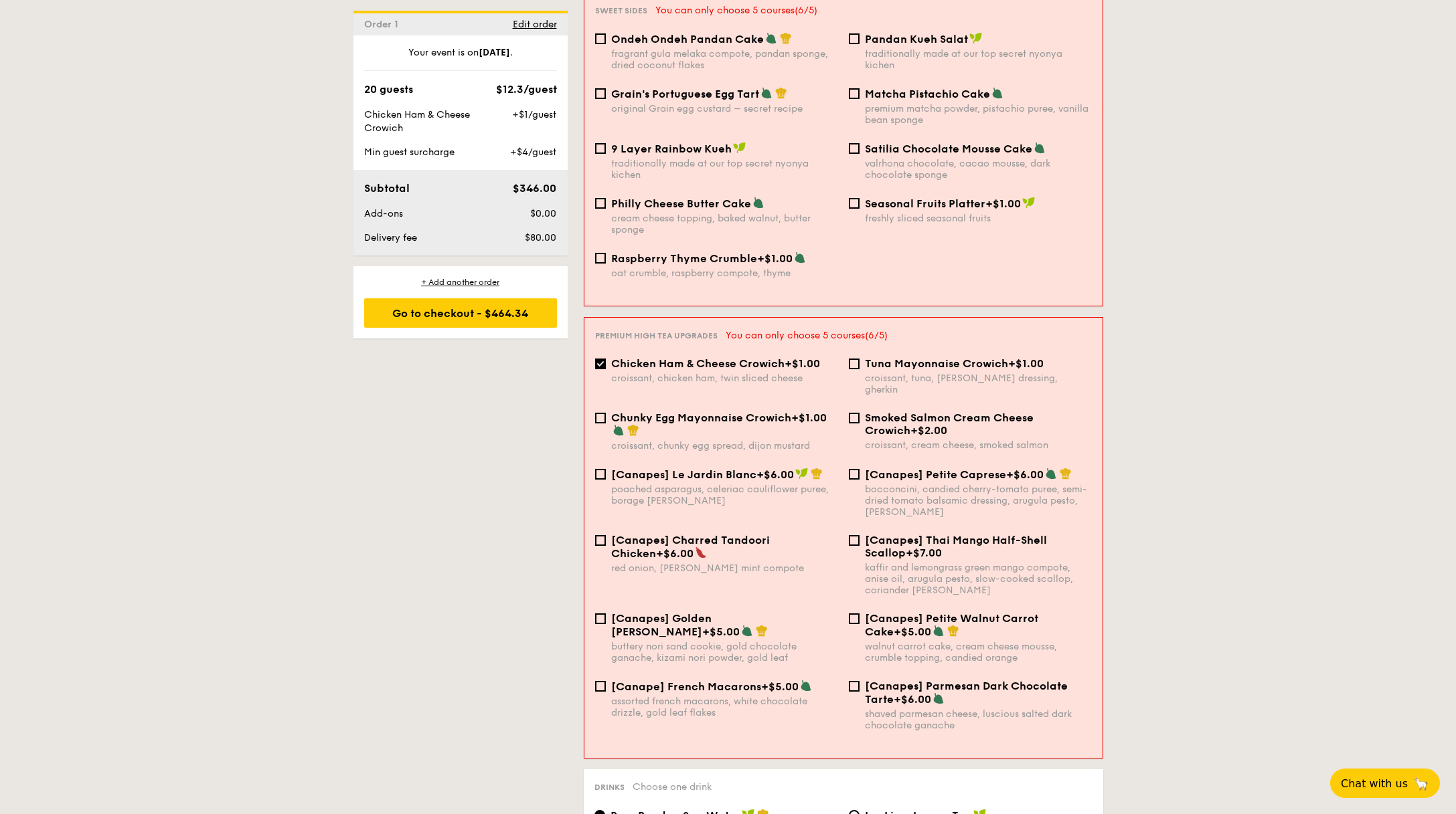
click at [599, 412] on div "Chunky Egg Mayonnaise Crowich +$1.00 croissant, chunky egg spread, dijon mustard" at bounding box center [717, 432] width 254 height 41
click at [601, 469] on input "[Canapes] Le Jardin Blanc +$6.00 poached asparagus, celeriac cauliflower puree,…" at bounding box center [600, 474] width 11 height 11
checkbox input "true"
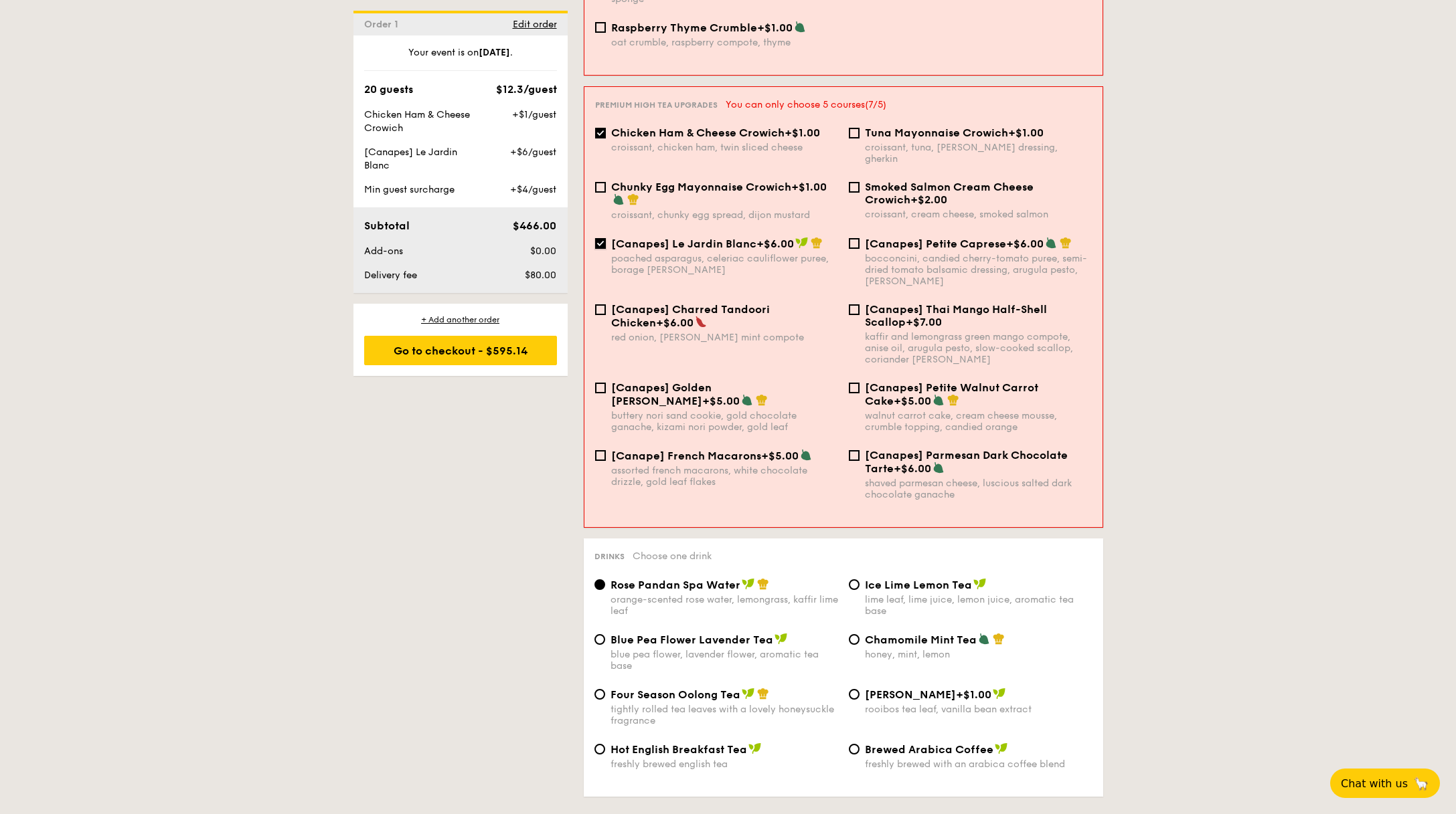
scroll to position [1824, 0]
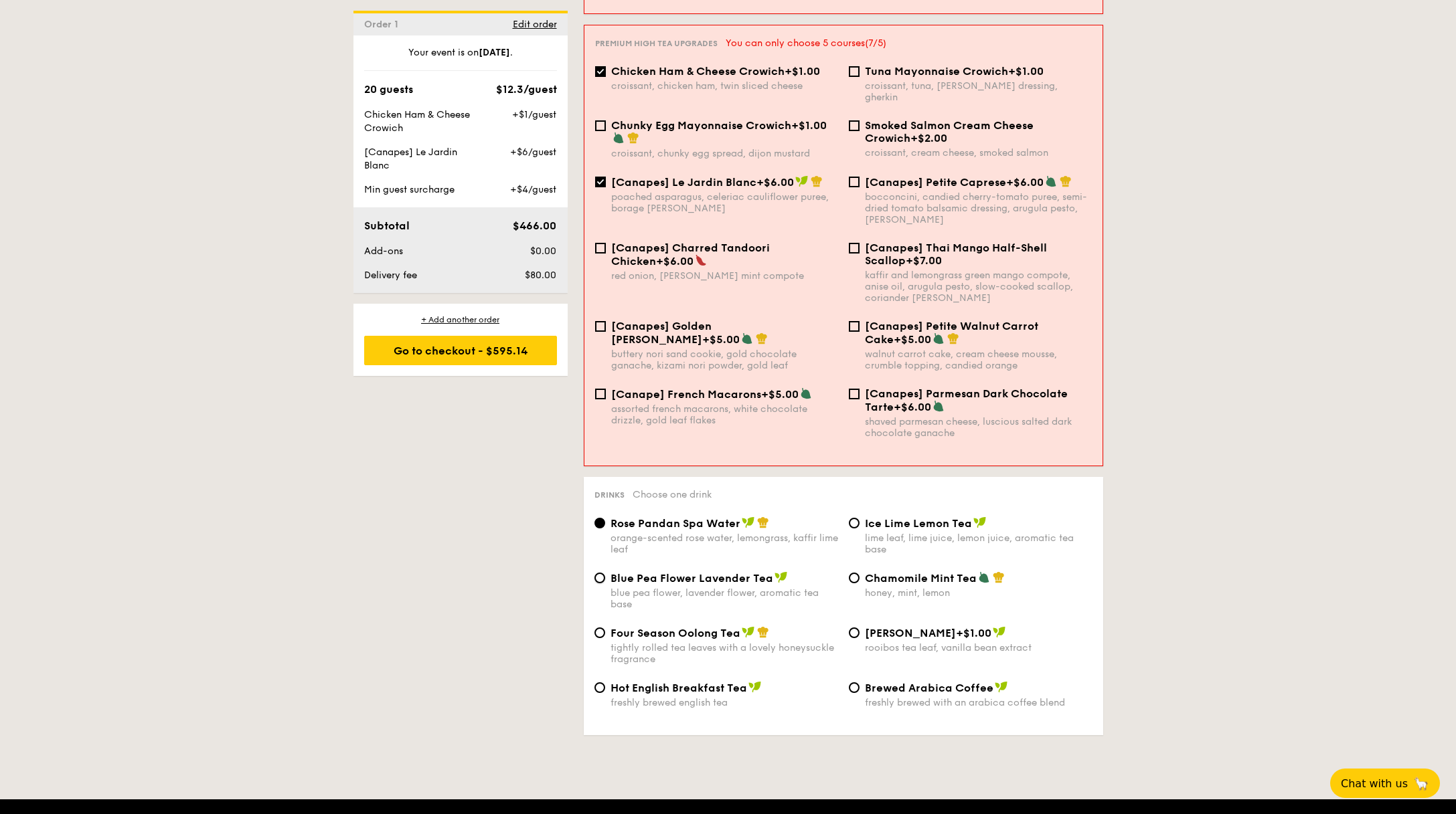
drag, startPoint x: 601, startPoint y: 557, endPoint x: 646, endPoint y: 561, distance: 45.2
click at [601, 573] on input "Blue Pea Flower Lavender Tea blue pea flower, lavender flower, aromatic tea base" at bounding box center [599, 578] width 11 height 11
radio input "true"
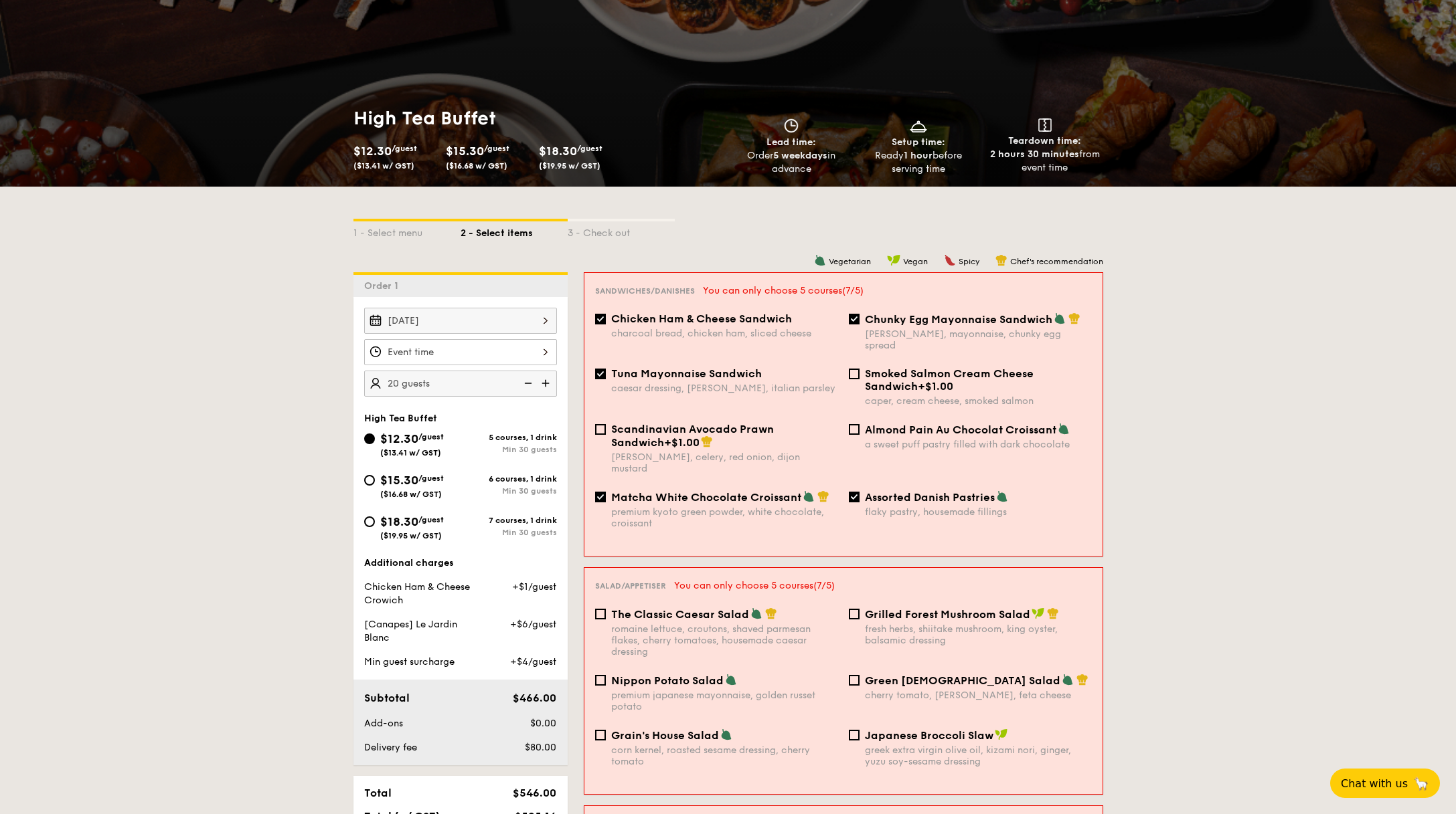
scroll to position [310, 0]
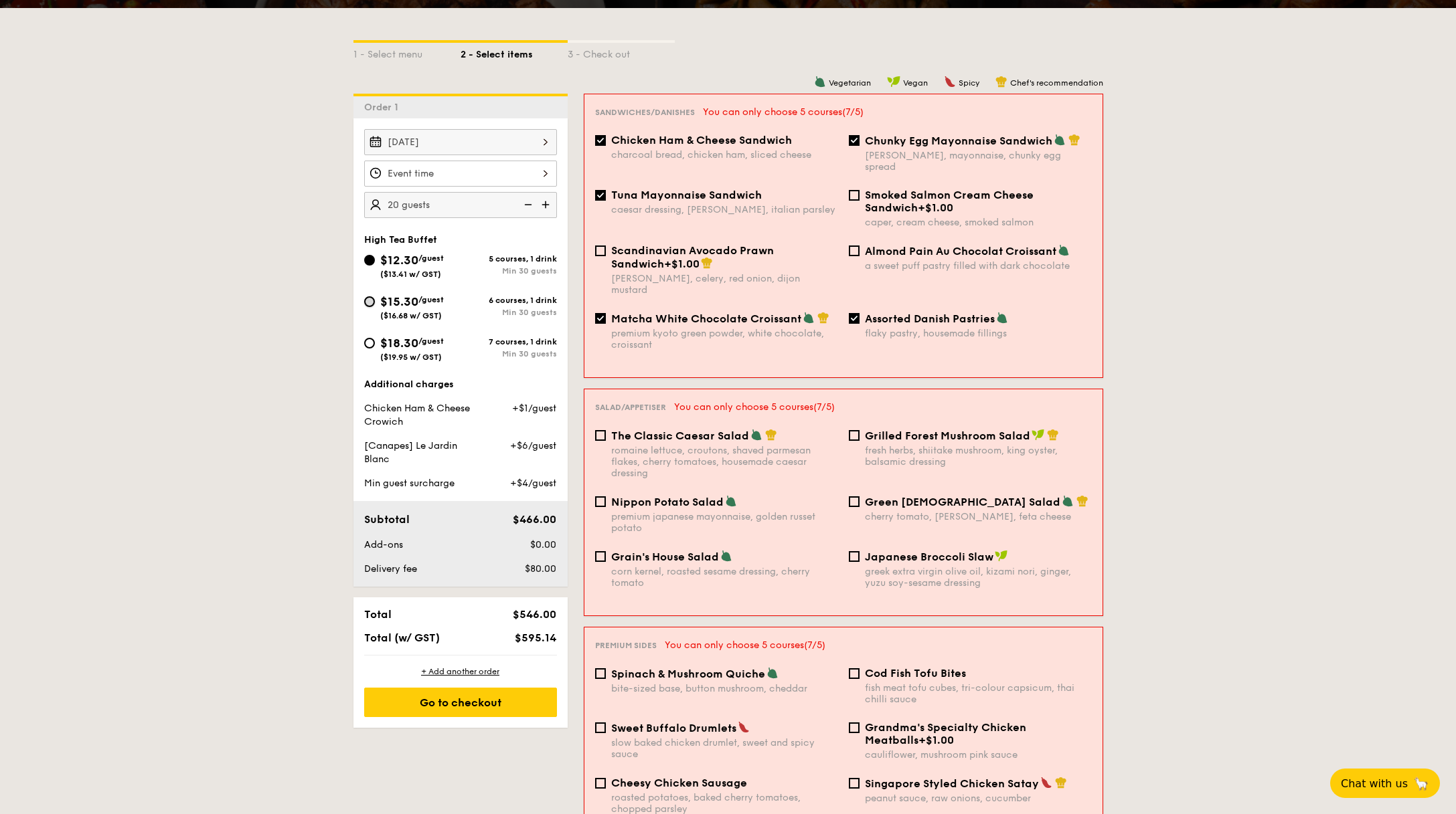
click at [369, 302] on input "$15.30 /guest ($16.68 w/ GST) 6 courses, 1 drink Min 30 guests" at bounding box center [369, 301] width 11 height 11
radio input "true"
checkbox input "false"
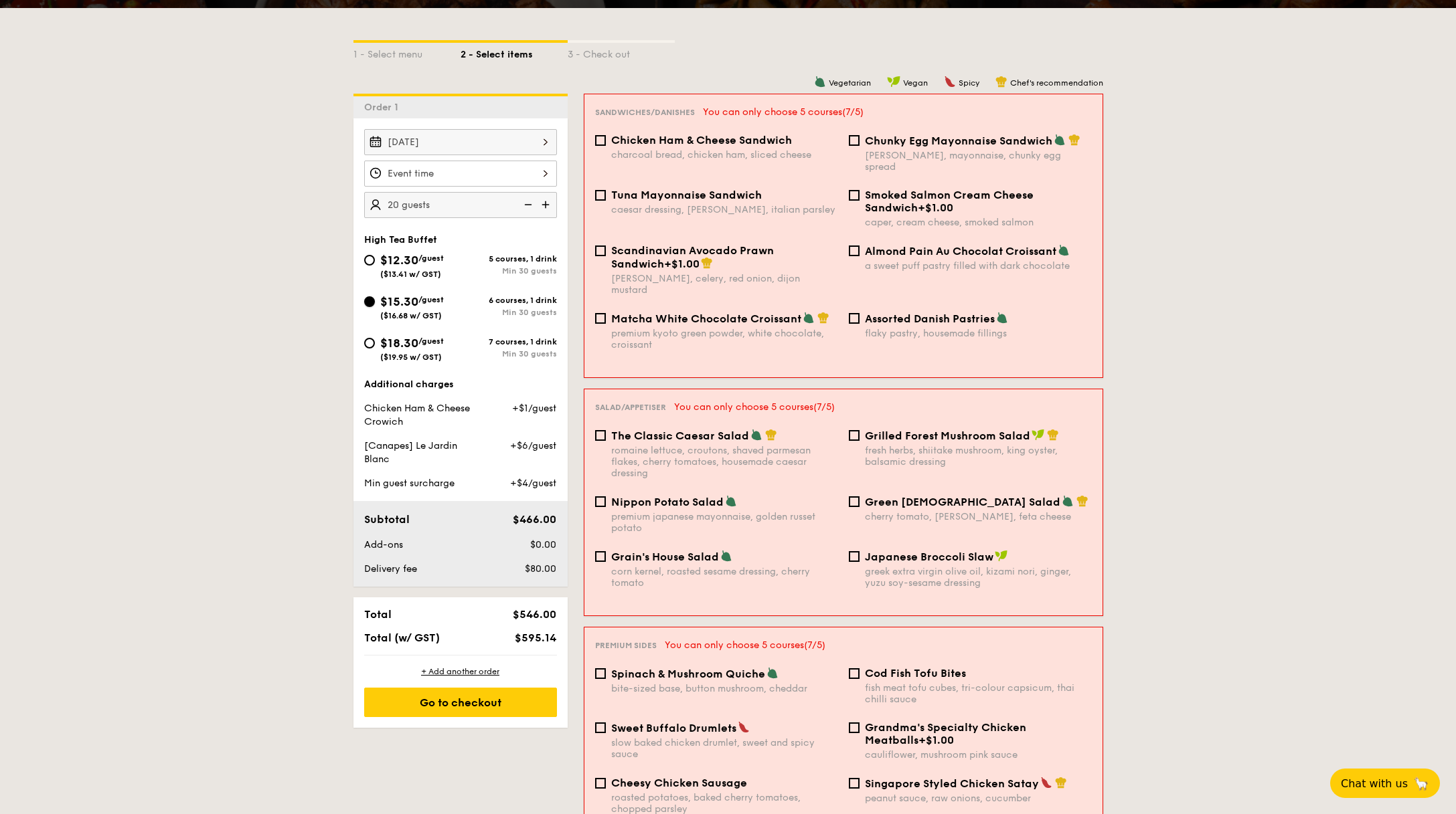
checkbox input "false"
radio input "true"
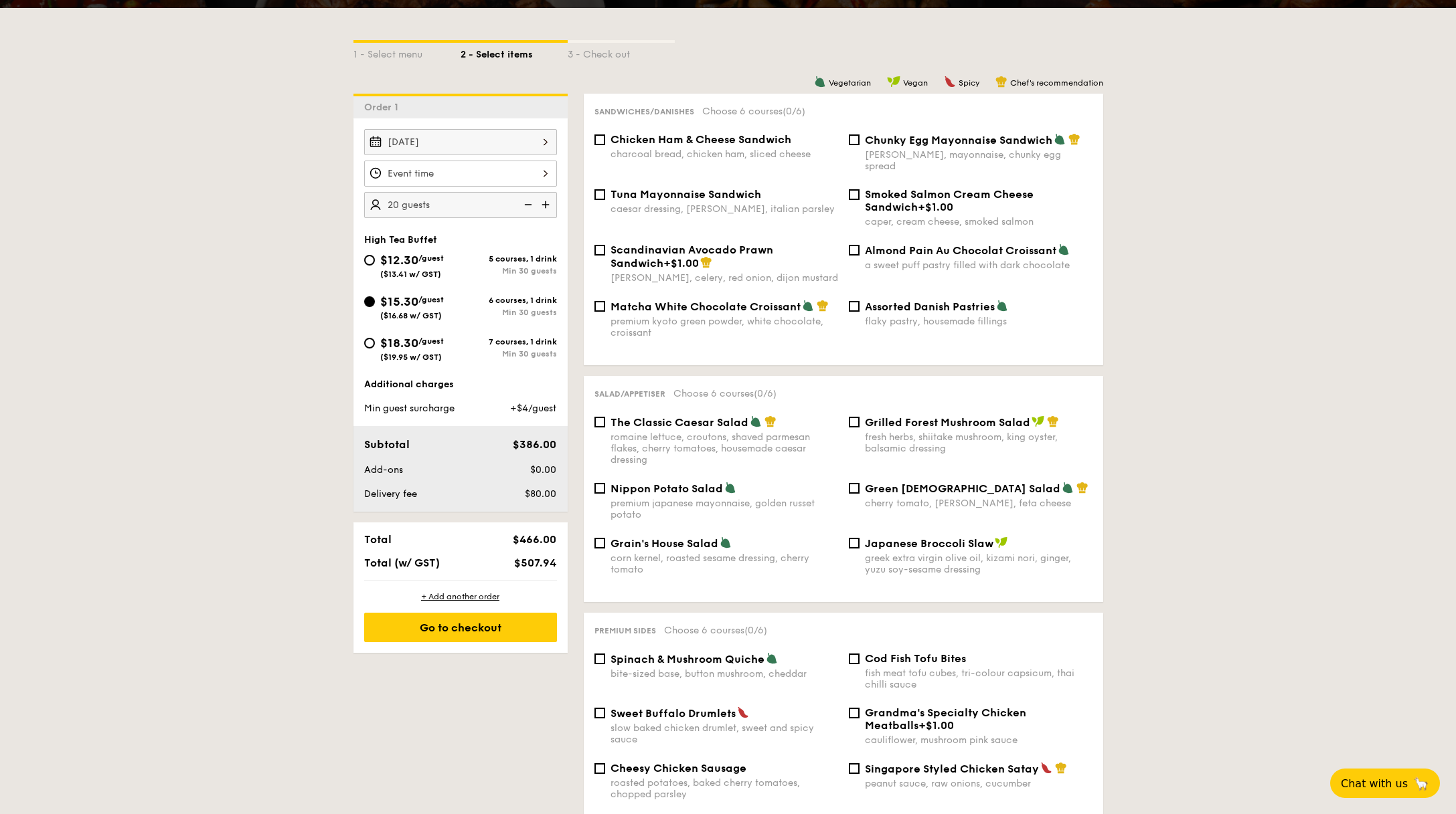
click at [545, 204] on img at bounding box center [547, 204] width 20 height 26
click at [545, 206] on img at bounding box center [547, 204] width 20 height 26
type input "30 guests"
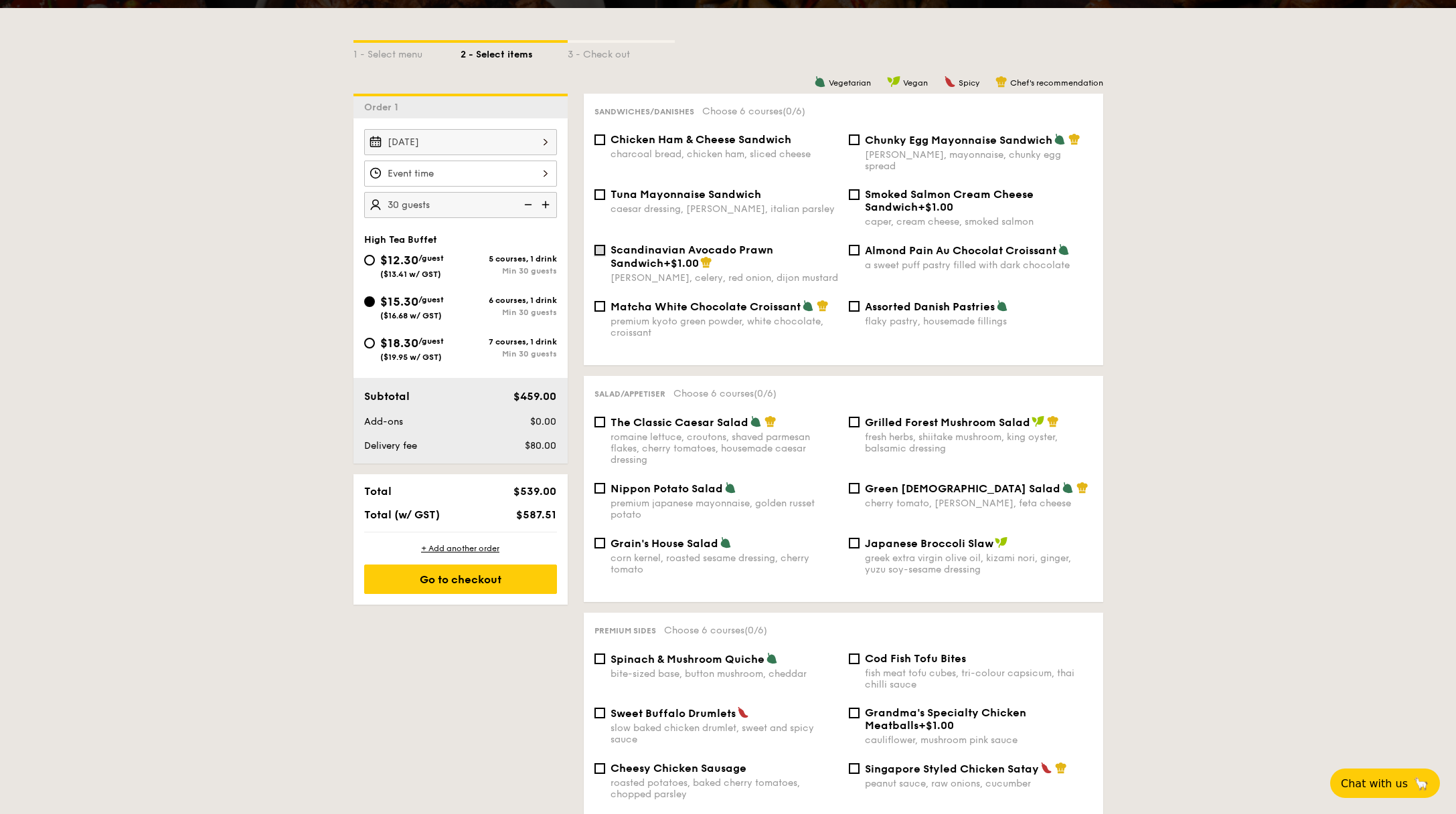
click at [598, 245] on input "Scandinavian Avocado Prawn Sandwich +$1.00 [PERSON_NAME], celery, red onion, di…" at bounding box center [599, 250] width 11 height 11
checkbox input "true"
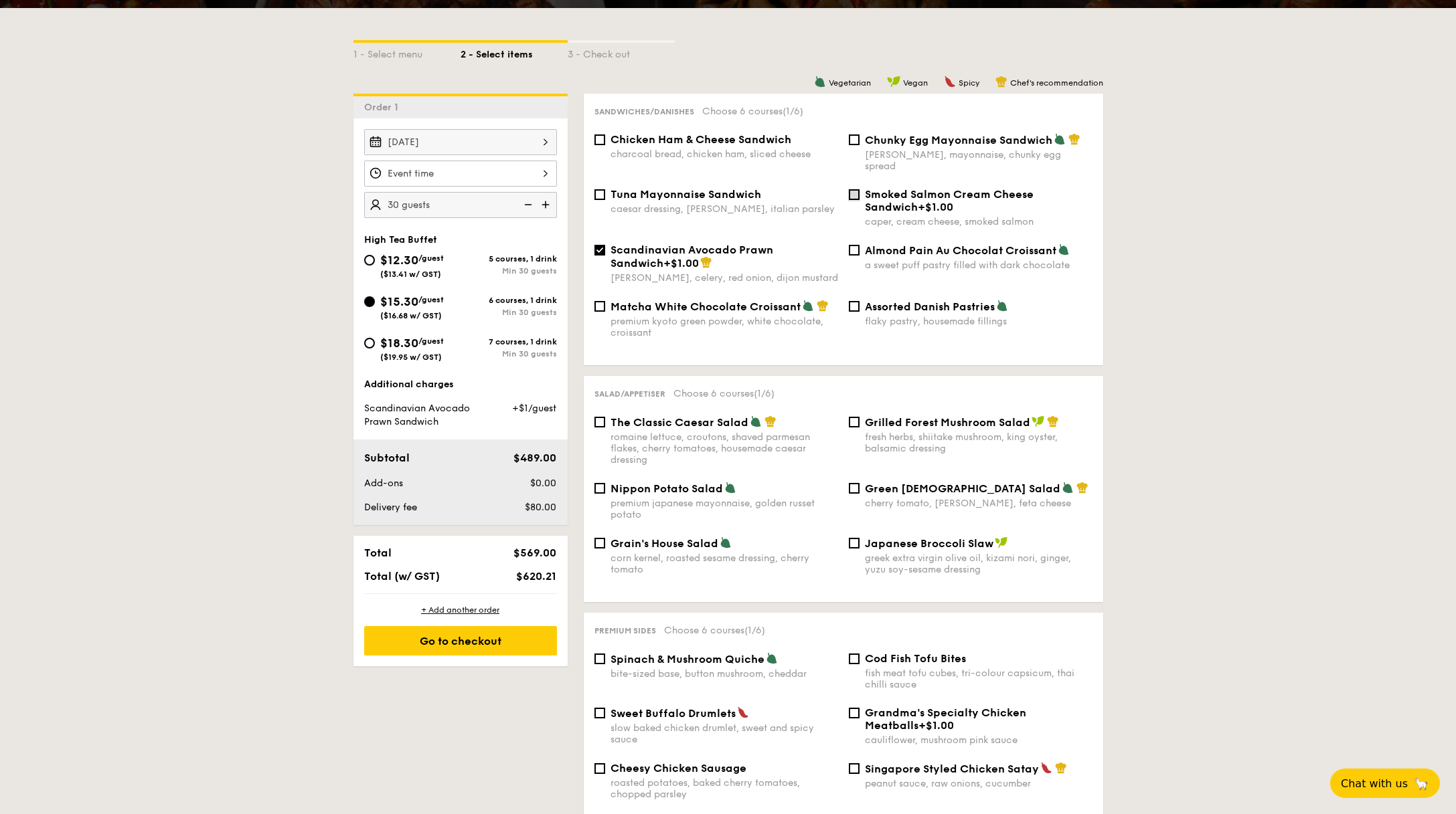
click at [854, 190] on input "Smoked Salmon Cream Cheese Sandwich +$1.00 caper, cream cheese, smoked salmon" at bounding box center [854, 195] width 11 height 11
checkbox input "true"
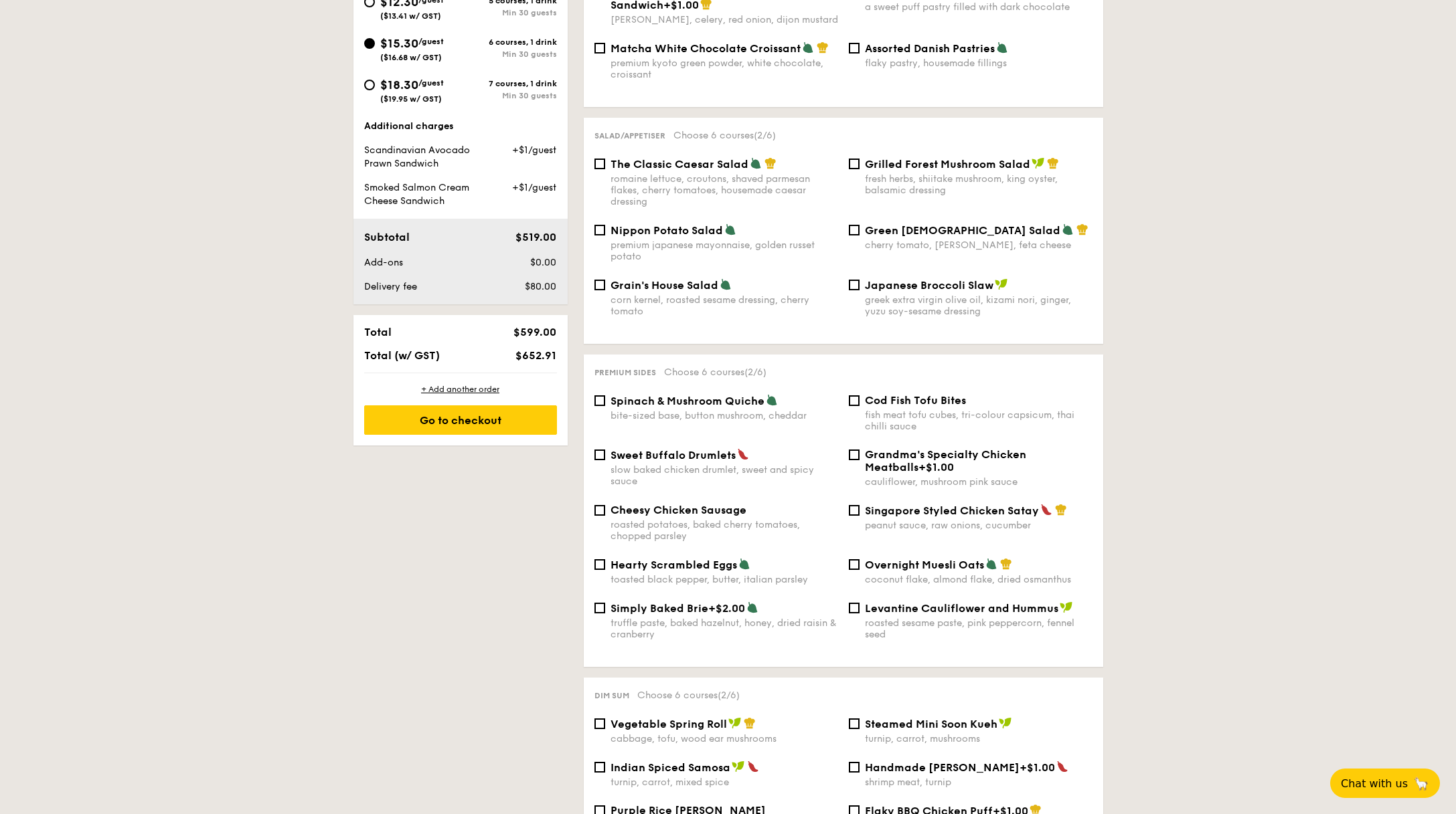
scroll to position [637, 0]
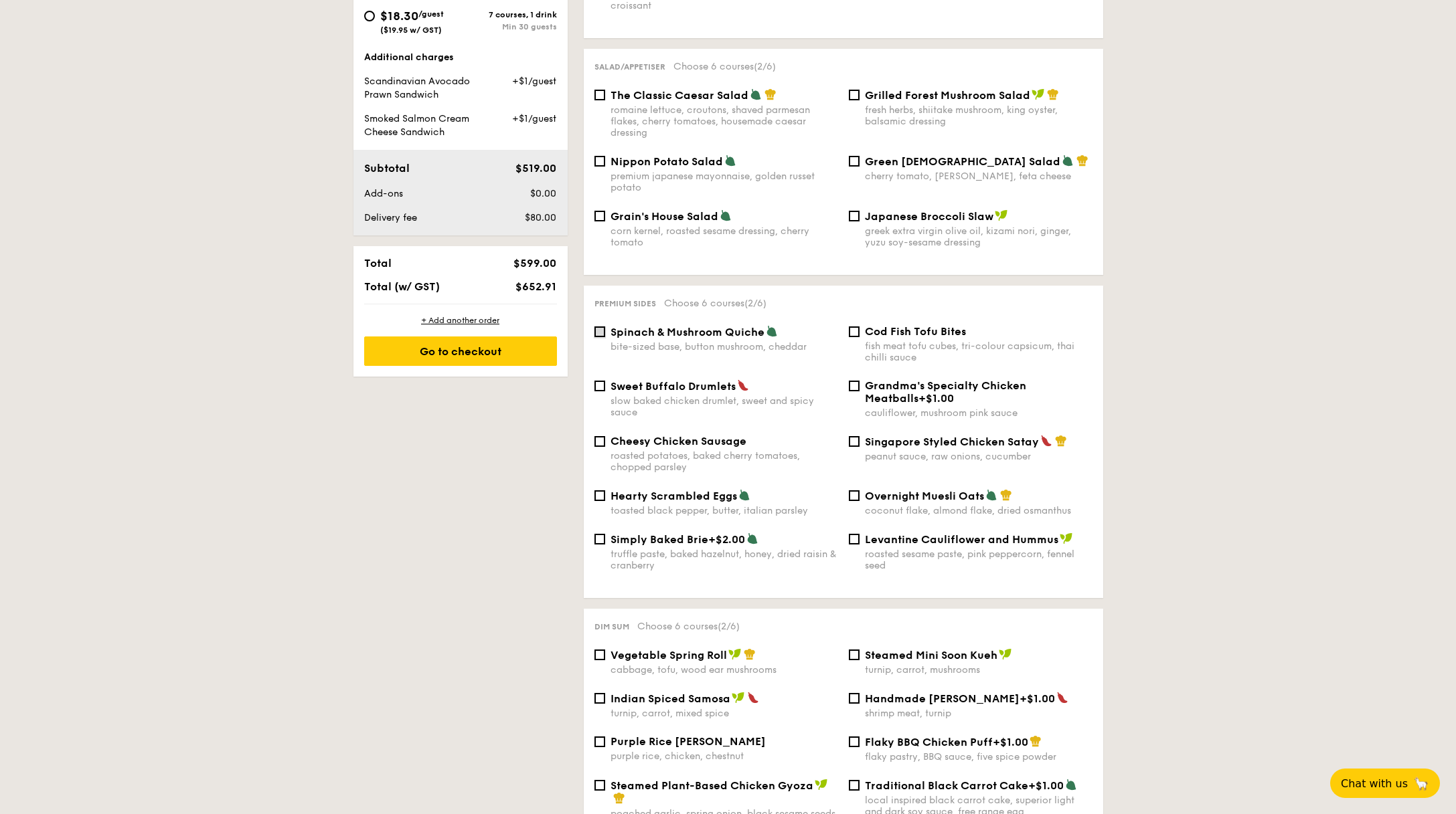
click at [599, 327] on input "Spinach & Mushroom Quiche bite-sized base, button mushroom, cheddar" at bounding box center [599, 332] width 11 height 11
checkbox input "true"
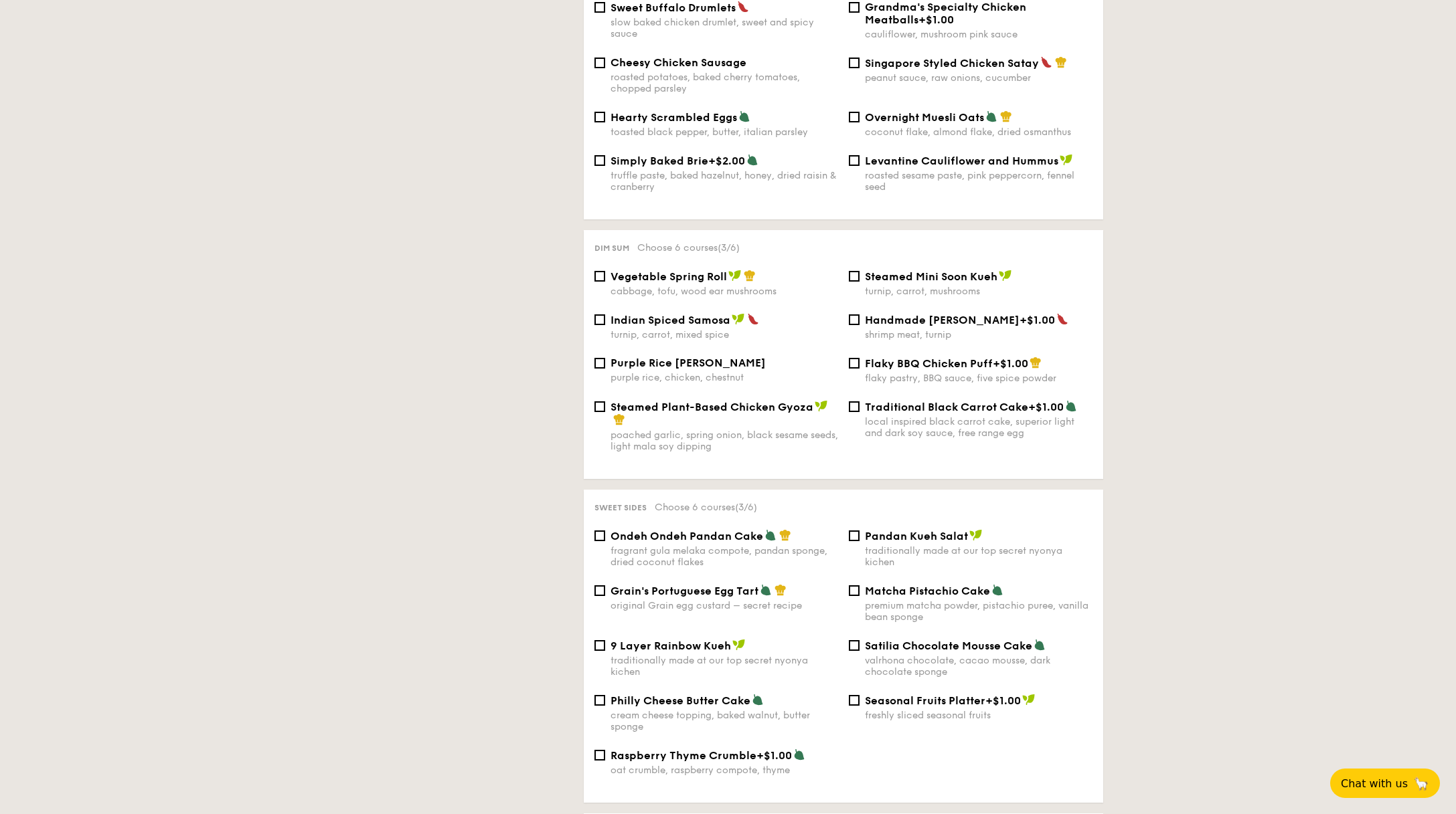
scroll to position [1046, 0]
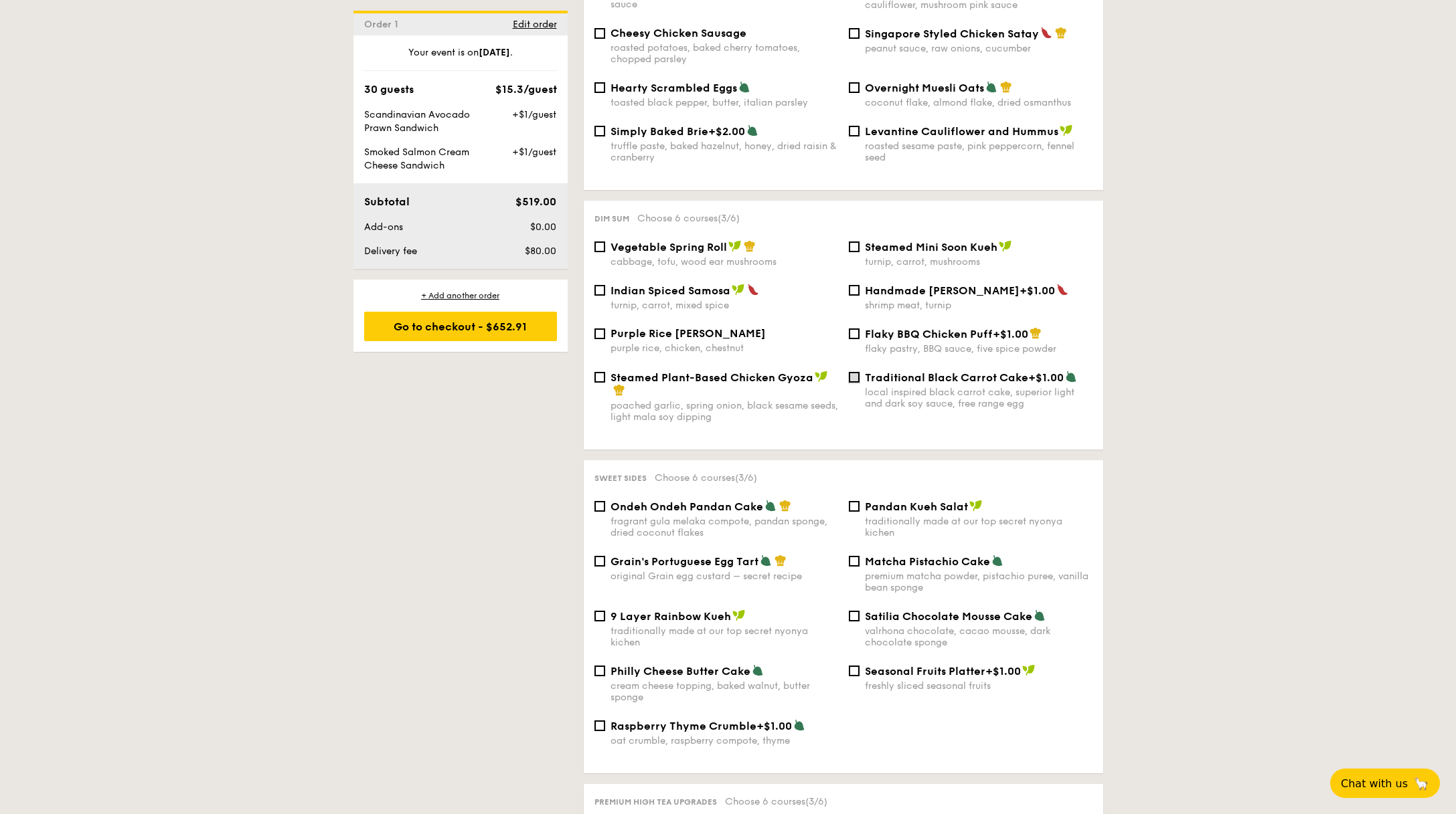
click at [859, 378] on input "Traditional Black Carrot Cake +$1.00 local inspired black carrot cake, superior…" at bounding box center [854, 377] width 11 height 11
checkbox input "true"
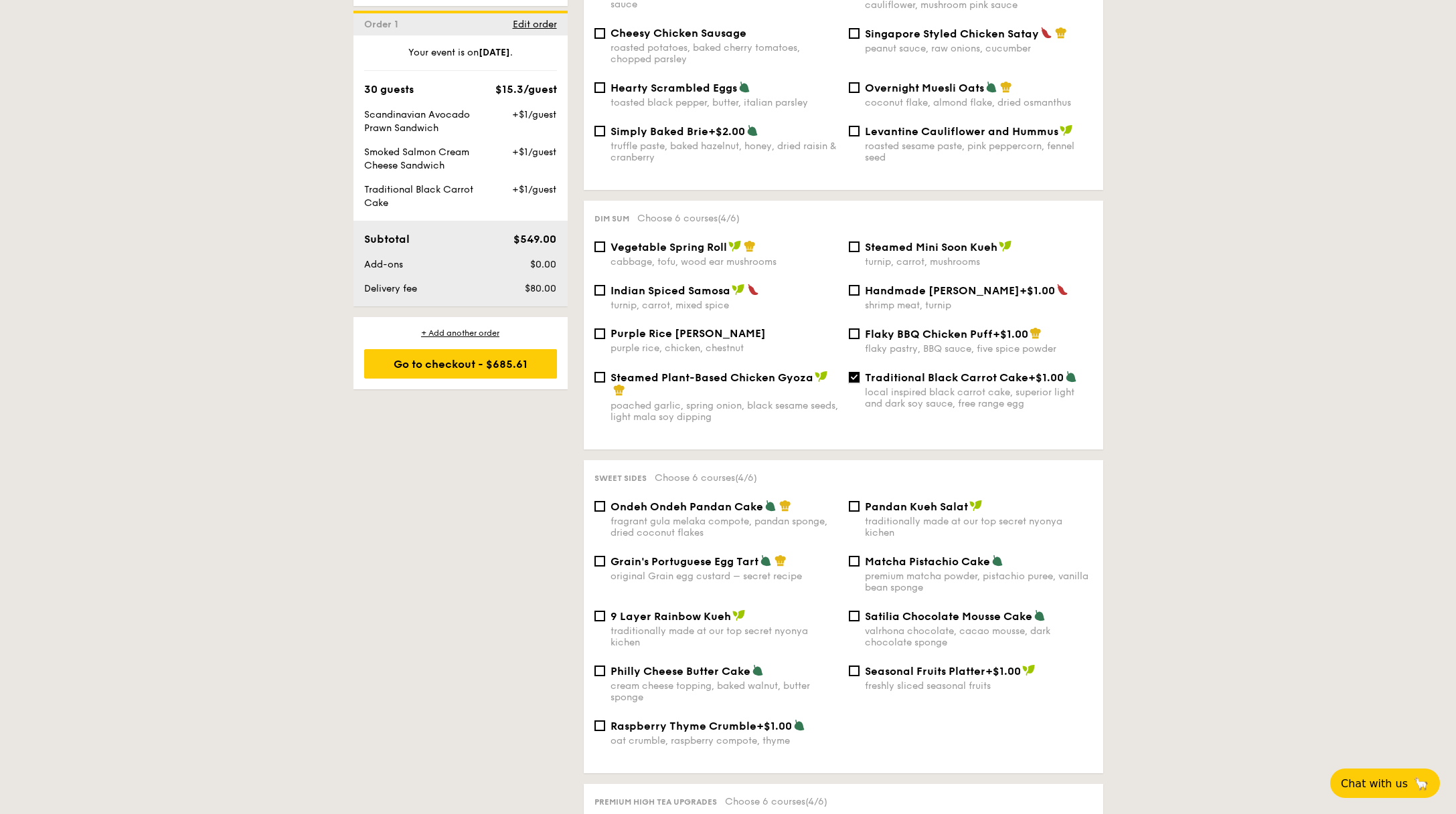
scroll to position [1047, 0]
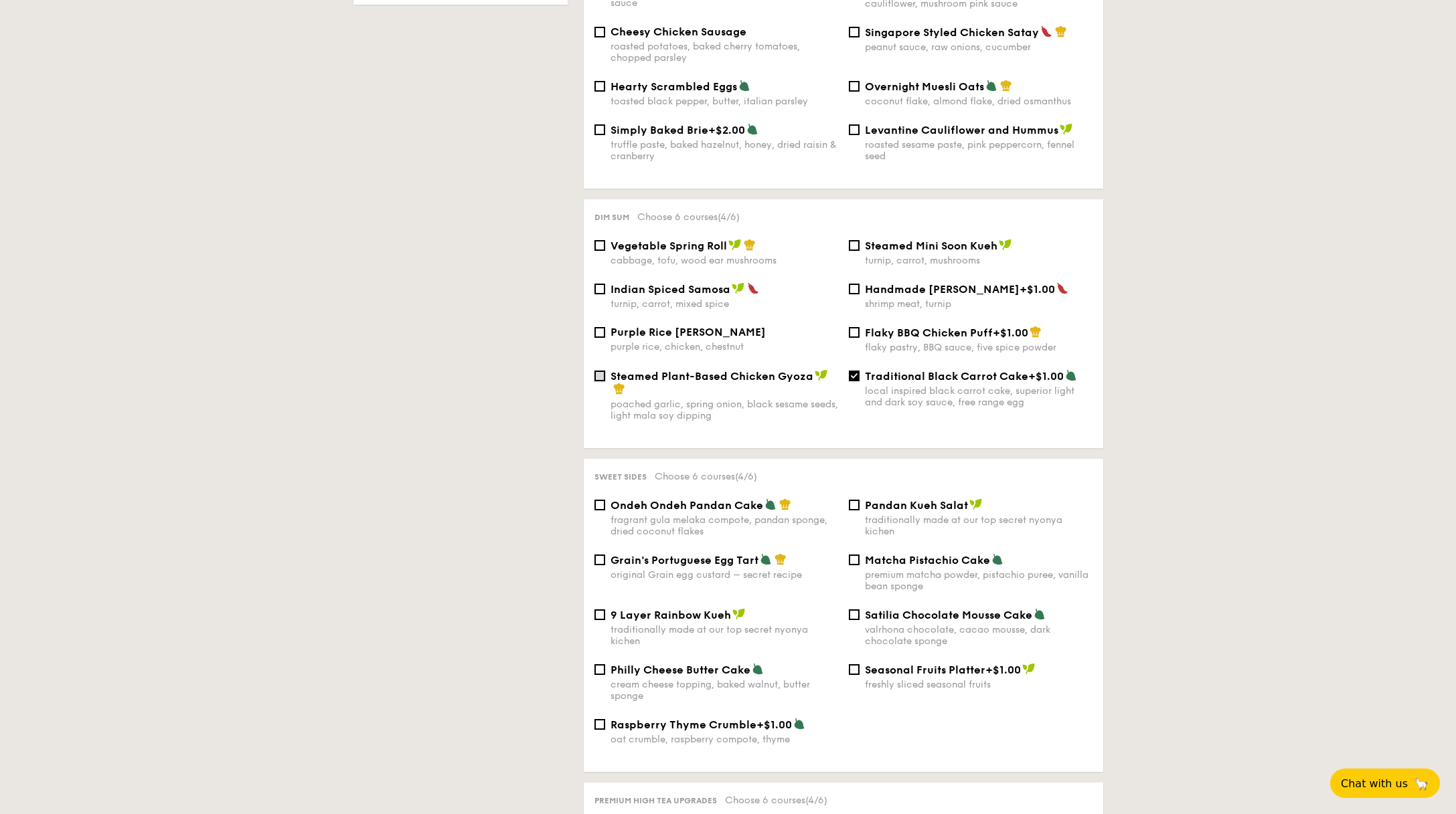
click at [601, 372] on input "Steamed Plant-Based Chicken Gyoza poached garlic, spring onion, black sesame se…" at bounding box center [599, 375] width 11 height 11
checkbox input "true"
click at [598, 503] on input "Ondeh Ondeh Pandan Cake fragrant [PERSON_NAME] melaka compote, pandan sponge, d…" at bounding box center [599, 505] width 11 height 11
checkbox input "true"
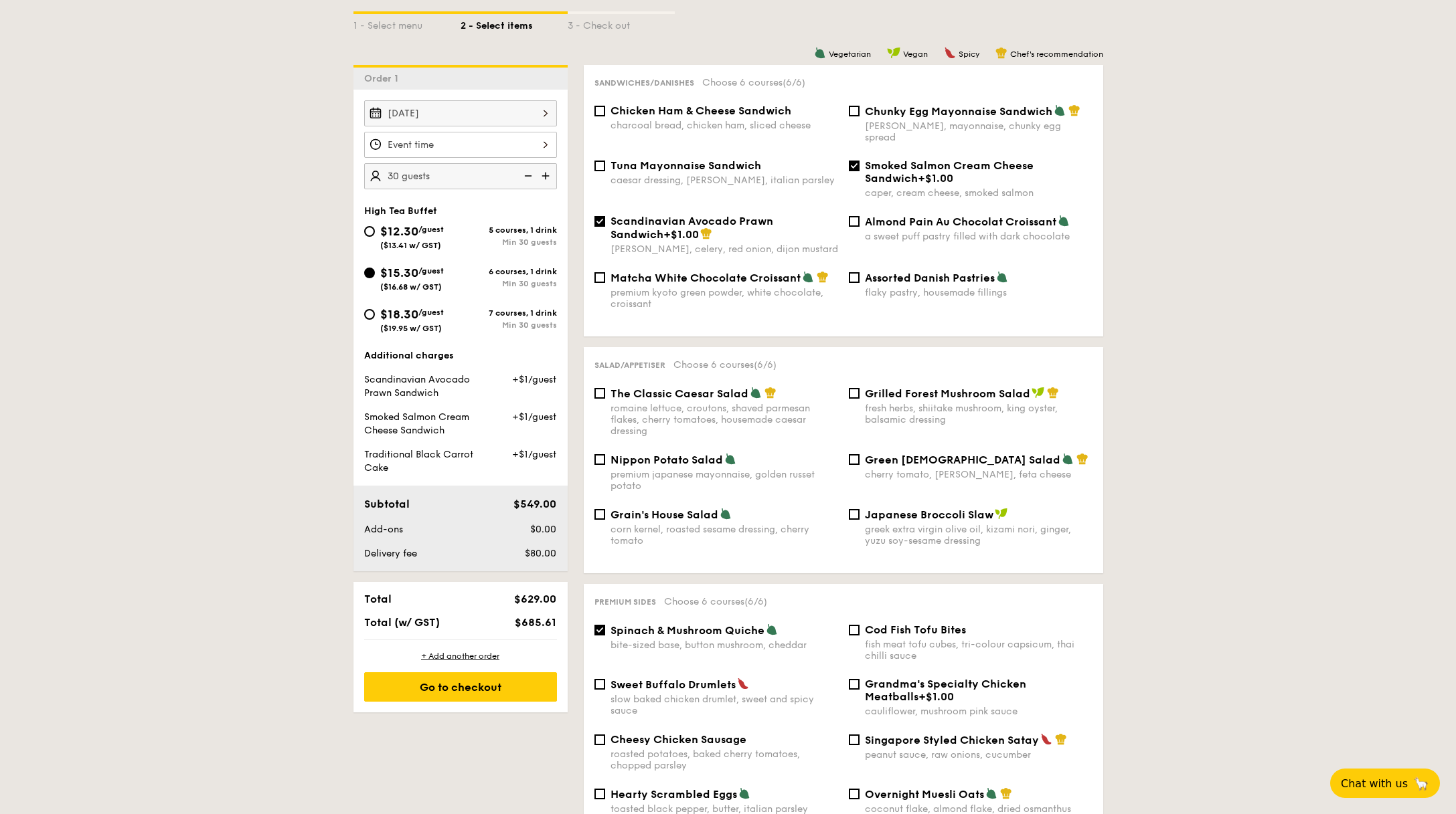
scroll to position [346, 0]
